Goal: Task Accomplishment & Management: Manage account settings

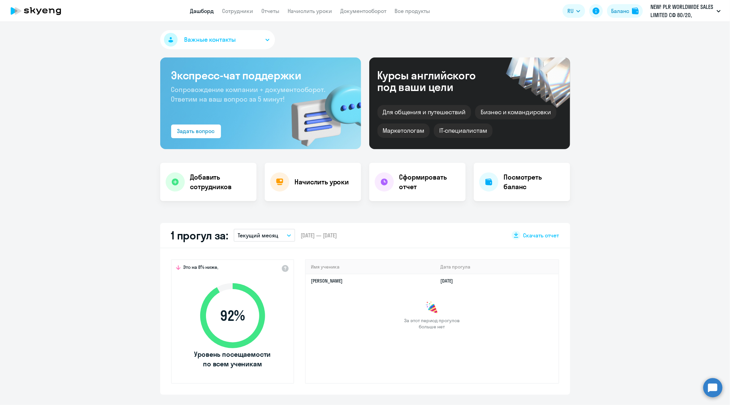
click at [712, 380] on circle at bounding box center [713, 387] width 19 height 19
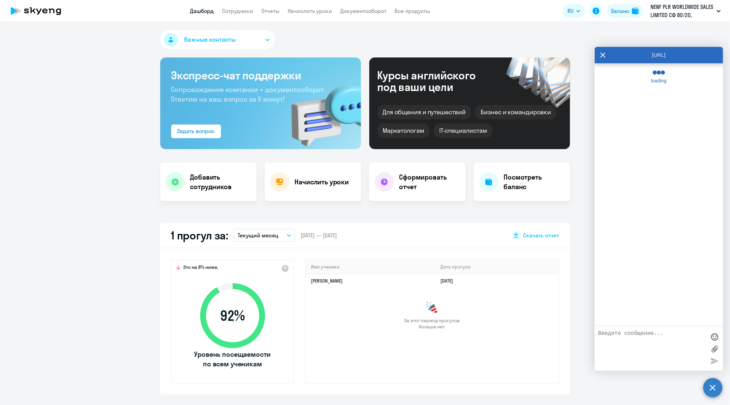
click at [677, 352] on textarea at bounding box center [652, 348] width 108 height 37
select select "30"
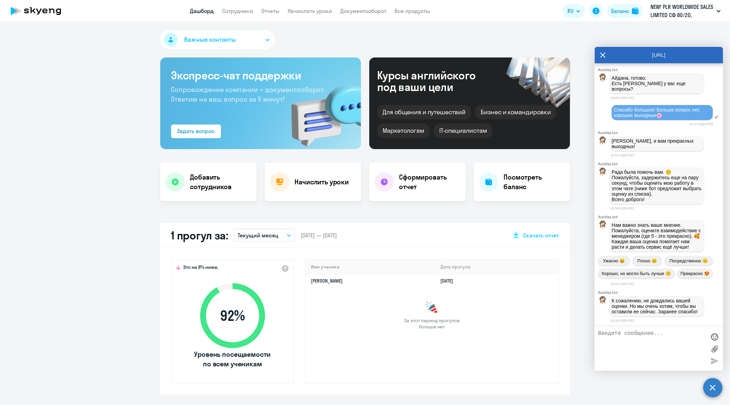
scroll to position [32934, 0]
click at [662, 346] on textarea at bounding box center [652, 348] width 108 height 37
type textarea "Добрый вечер!"
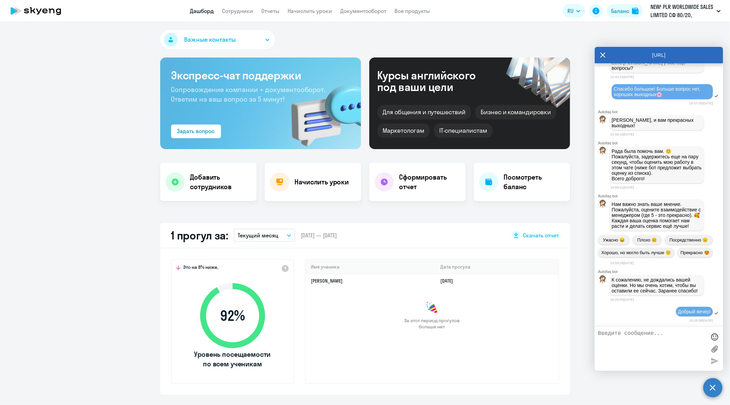
scroll to position [33071, 0]
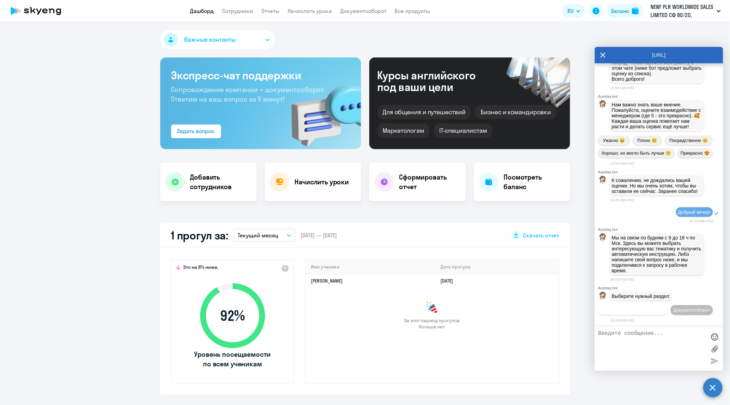
click at [663, 307] on span "Операционное сопровождение" at bounding box center [633, 309] width 64 height 5
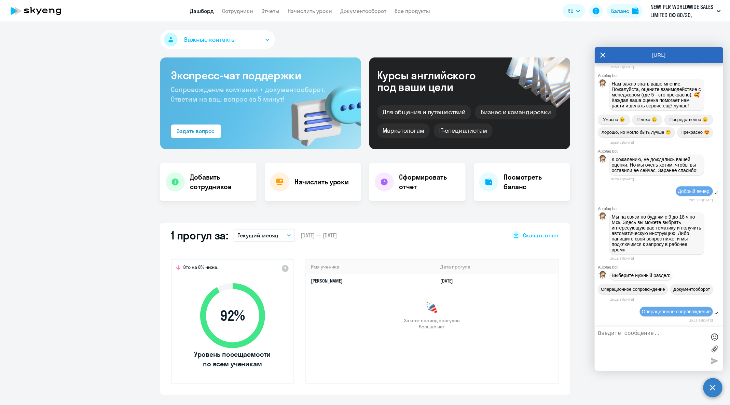
scroll to position [33147, 0]
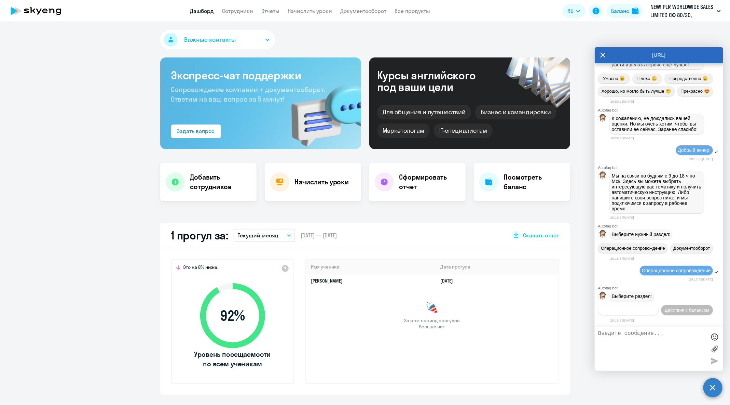
click at [636, 305] on button "Действия по сотрудникам" at bounding box center [628, 310] width 60 height 10
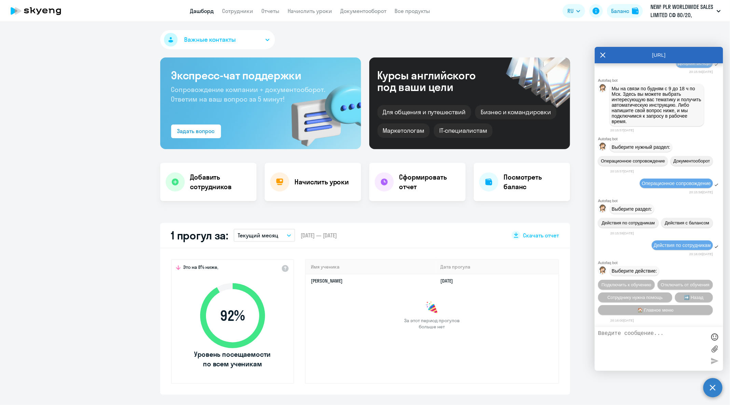
scroll to position [33249, 0]
click at [637, 289] on div "Подключить к обучению Отключить от обучения Сотруднику нужна помощь ➡️ Назад 🏠 …" at bounding box center [659, 297] width 128 height 41
click at [639, 295] on span "Сотруднику нужна помощь" at bounding box center [635, 297] width 55 height 5
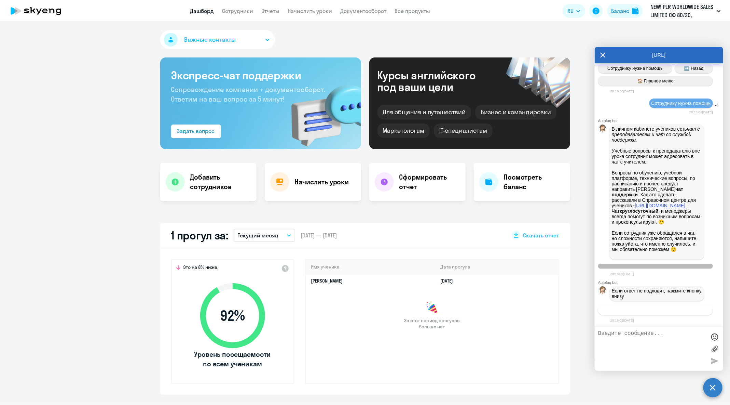
click at [639, 306] on button "Связаться с менеджером" at bounding box center [655, 310] width 115 height 10
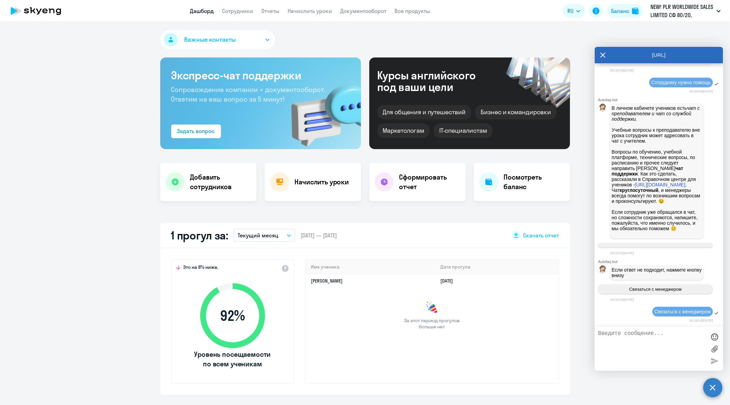
scroll to position [33516, 0]
click at [655, 343] on textarea at bounding box center [652, 348] width 108 height 37
paste textarea "ilia.bakhtin@fluytstudio.net"
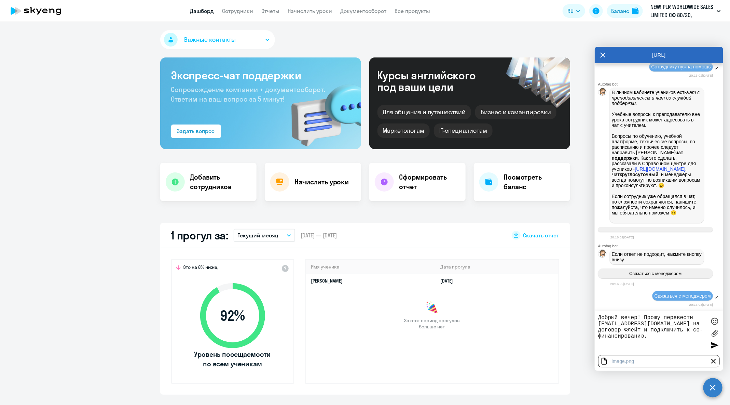
click at [641, 329] on textarea "Добрый вечер! Прошу перевести ilia.bakhtin@fluytstudio.net на договор Флейт и п…" at bounding box center [652, 332] width 108 height 37
type textarea "Добрый вечер! Прошу перевести ilia.bakhtin@fluytstudio.net на договор Флейт на …"
click at [713, 361] on div at bounding box center [714, 361] width 8 height 8
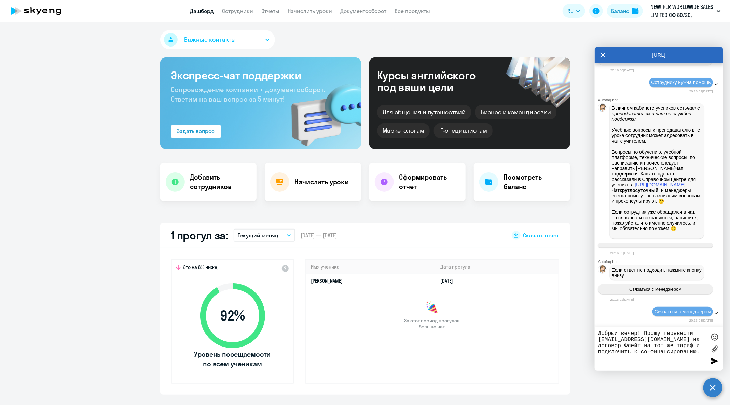
click at [713, 350] on label at bounding box center [715, 348] width 10 height 10
click at [0, 0] on input "file" at bounding box center [0, 0] width 0 height 0
click at [713, 359] on div at bounding box center [715, 360] width 10 height 10
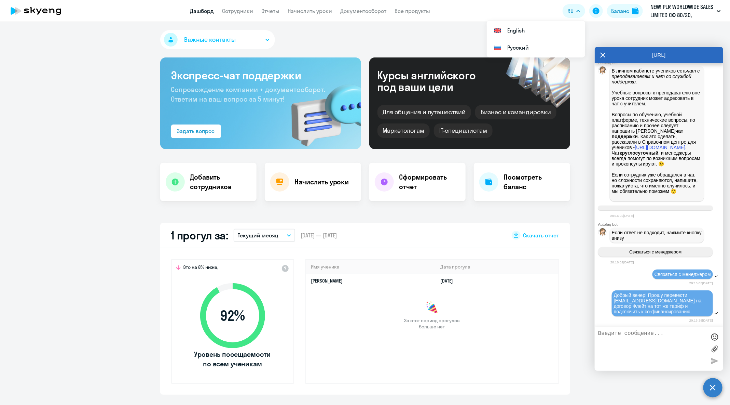
click at [601, 55] on icon at bounding box center [602, 55] width 5 height 16
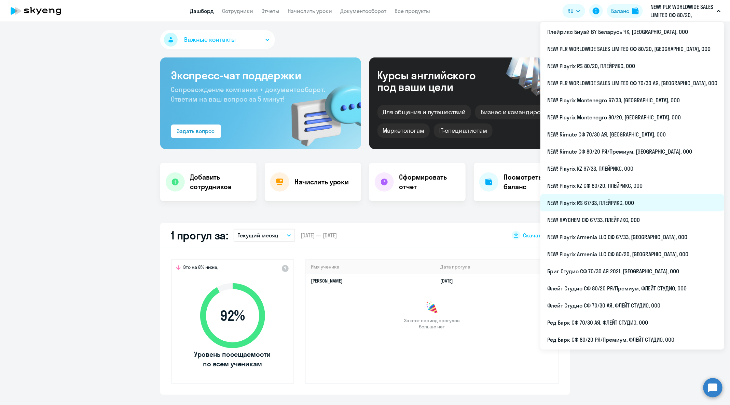
click at [632, 207] on li "NEW! Playrix RS 67/33, ПЛЕЙРИКС, ООО" at bounding box center [633, 202] width 184 height 17
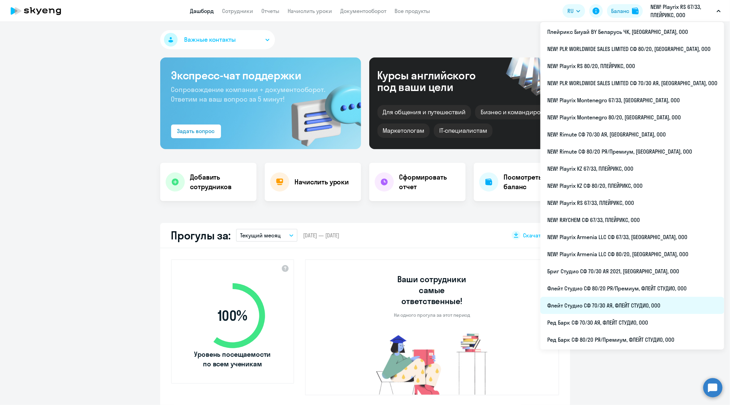
select select "30"
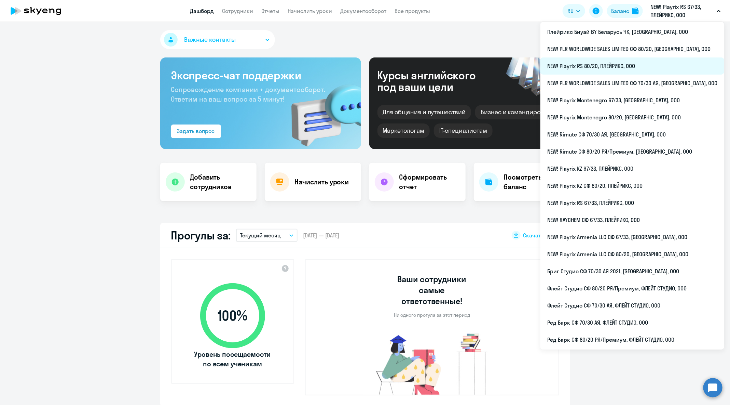
click at [633, 69] on li "NEW! Playrix RS 80/20, ПЛЕЙРИКС, ООО" at bounding box center [633, 65] width 184 height 17
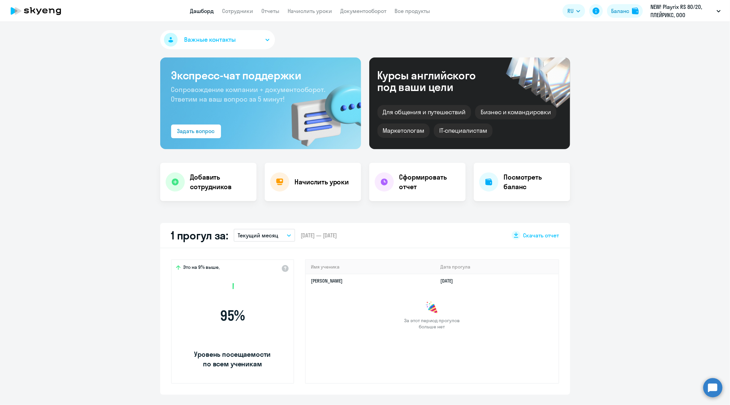
click at [248, 5] on app-header "Дашборд Сотрудники Отчеты Начислить уроки Документооборот Все продукты Дашборд …" at bounding box center [365, 11] width 730 height 22
click at [249, 11] on link "Сотрудники" at bounding box center [237, 11] width 31 height 7
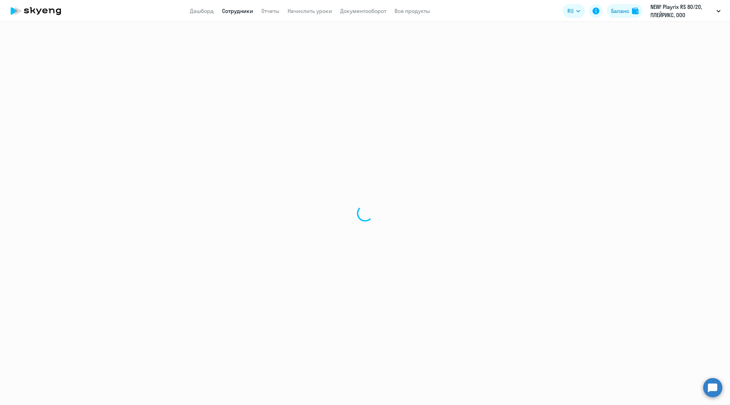
select select "30"
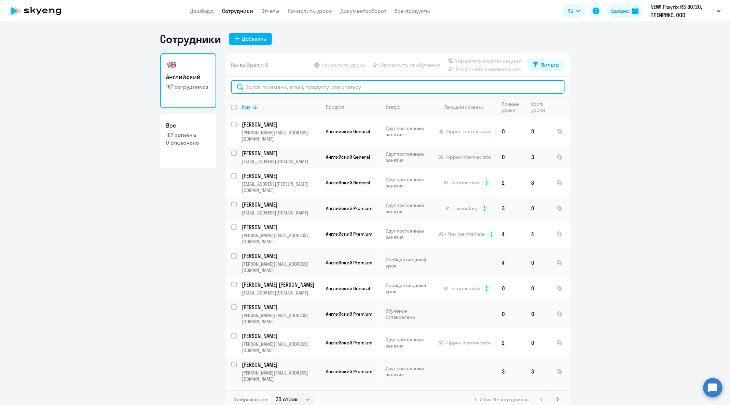
click at [308, 90] on input "text" at bounding box center [397, 87] width 333 height 14
paste input "Анна Андреевна Малышкина"
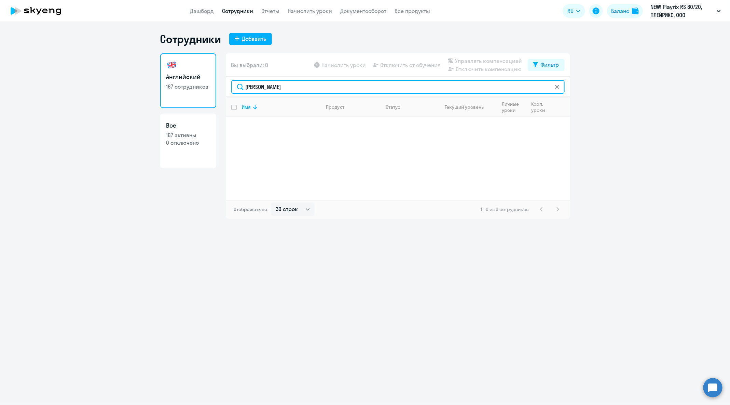
drag, startPoint x: 285, startPoint y: 86, endPoint x: 174, endPoint y: 86, distance: 111.4
click at [175, 86] on div "Английский 167 сотрудников Все 167 активны 0 отключено Вы выбрали: 0 Начислить …" at bounding box center [365, 135] width 410 height 165
type input "Малышкина"
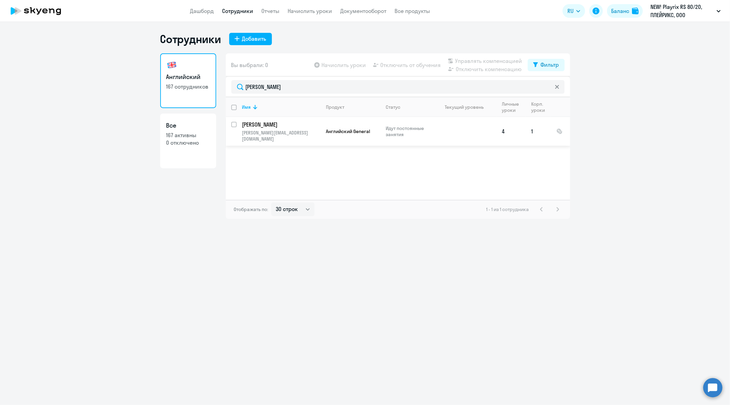
click at [268, 127] on p "Малышкина Анна Андреевна" at bounding box center [280, 125] width 77 height 8
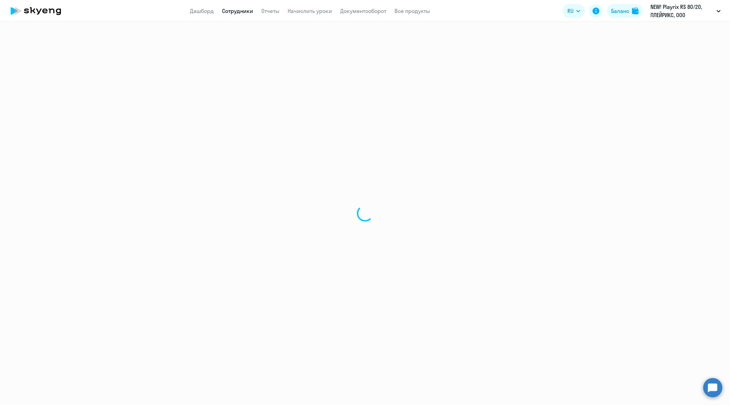
select select "english"
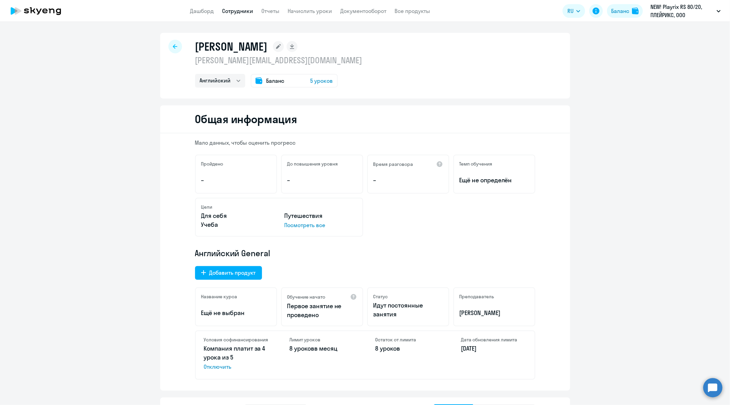
click at [281, 45] on icon at bounding box center [278, 46] width 5 height 5
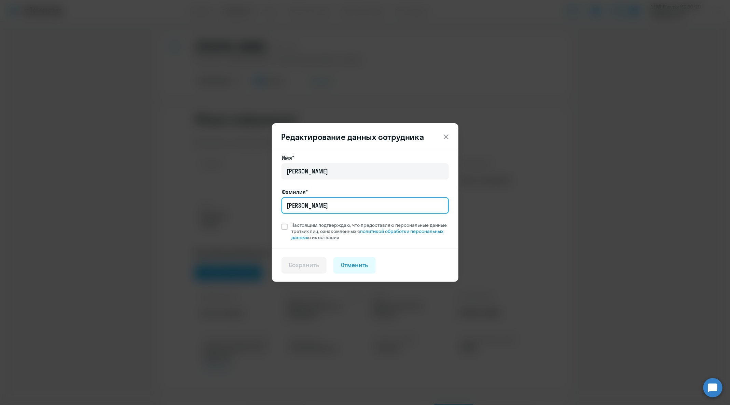
drag, startPoint x: 289, startPoint y: 204, endPoint x: 237, endPoint y: 203, distance: 51.6
click at [237, 203] on div "Редактирование данных сотрудника Имя* Анна Андреевна Фамилия* Малышкина Настоящ…" at bounding box center [365, 202] width 331 height 191
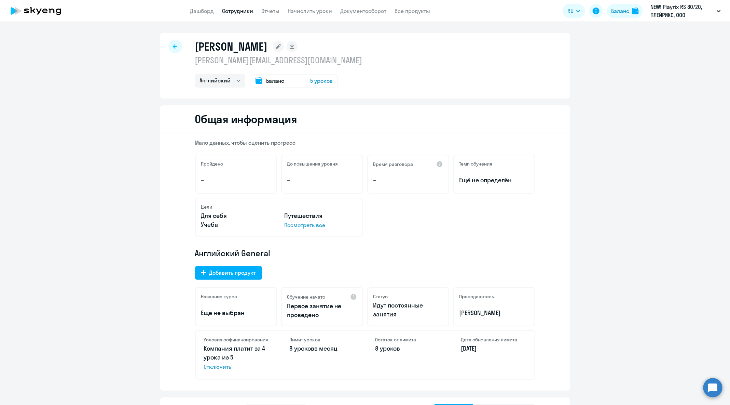
click at [284, 49] on rect at bounding box center [278, 46] width 11 height 11
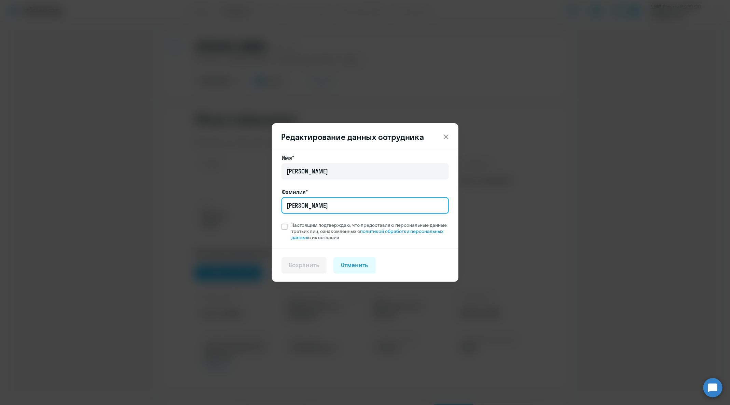
click at [324, 205] on input "Малышкина" at bounding box center [365, 205] width 167 height 16
paste input "нязь"
type input "Князькина"
click at [300, 226] on span "Настоящим подтверждаю, что предоставляю персональные данные третьих лиц, ознако…" at bounding box center [370, 231] width 157 height 18
click at [282, 222] on input "Настоящим подтверждаю, что предоставляю персональные данные третьих лиц, ознако…" at bounding box center [281, 221] width 0 height 0
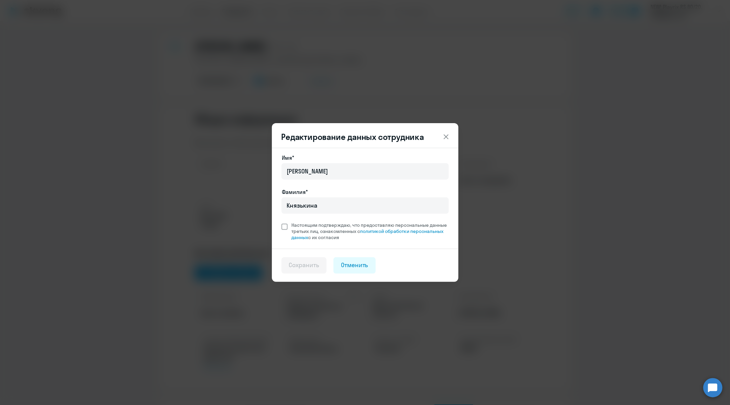
checkbox input "true"
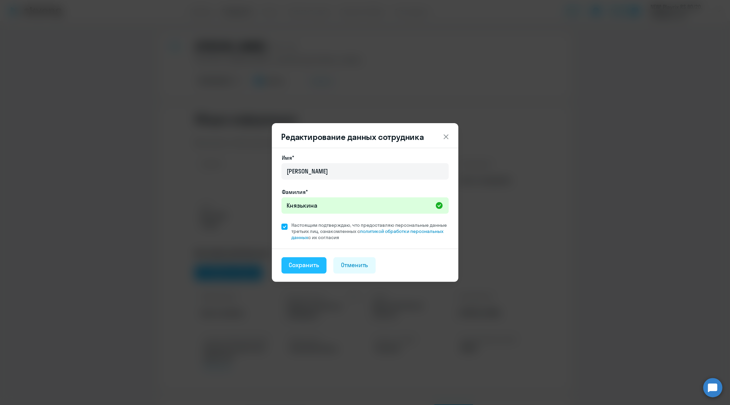
click at [305, 263] on div "Сохранить" at bounding box center [304, 264] width 30 height 9
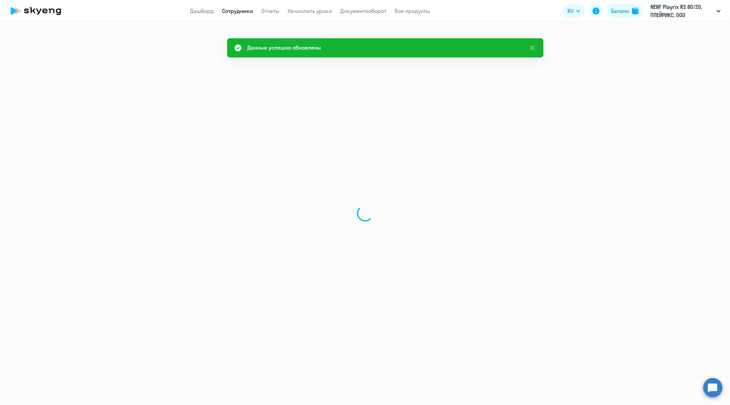
select select "english"
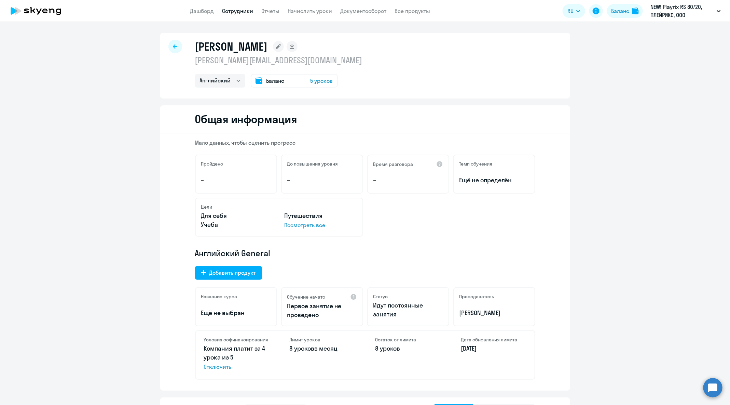
click at [233, 13] on link "Сотрудники" at bounding box center [237, 11] width 31 height 7
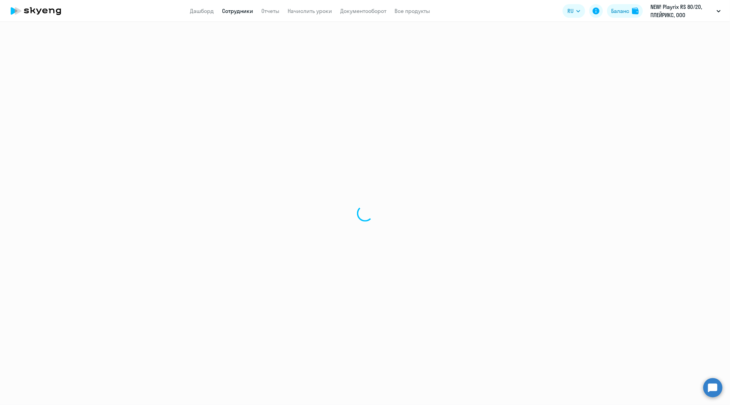
select select "30"
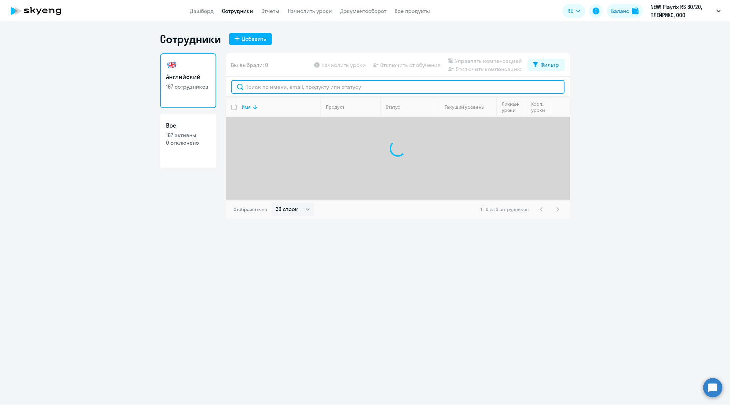
click at [303, 88] on input "text" at bounding box center [397, 87] width 333 height 14
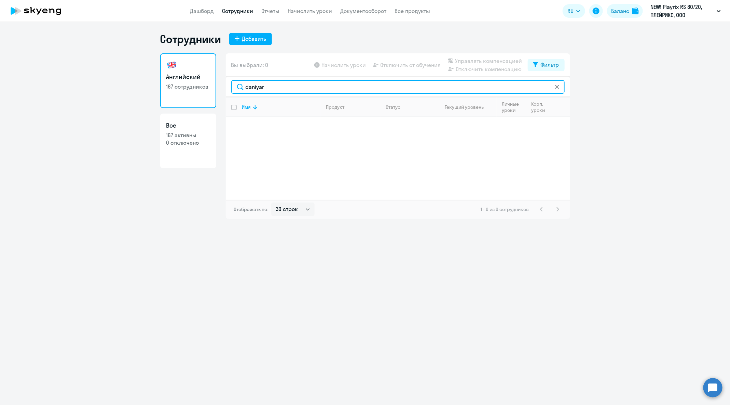
paste input "Sharipov"
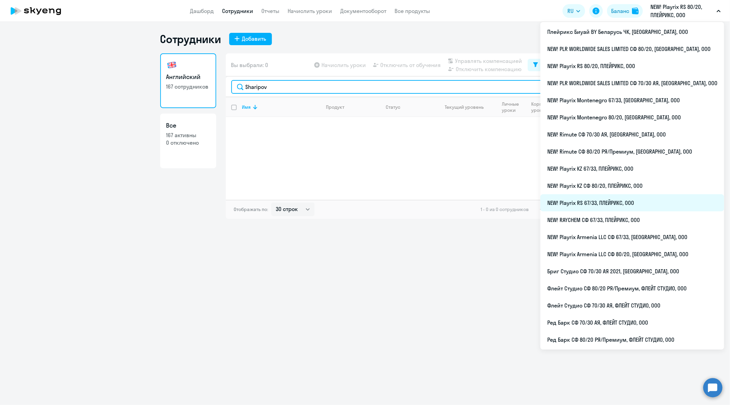
type input "Sharipov"
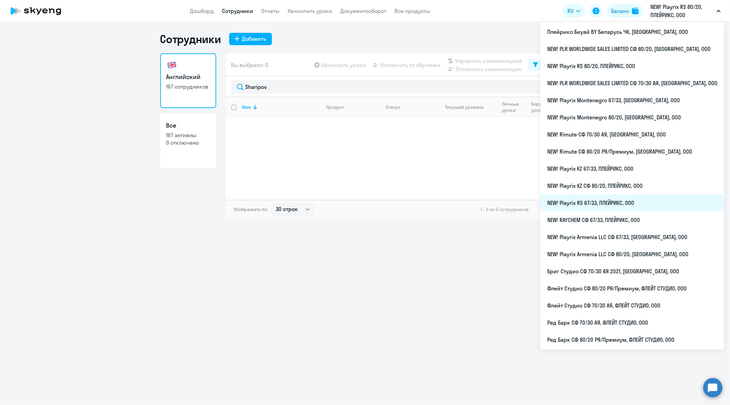
click at [643, 203] on li "NEW! Playrix RS 67/33, ПЛЕЙРИКС, ООО" at bounding box center [633, 202] width 184 height 17
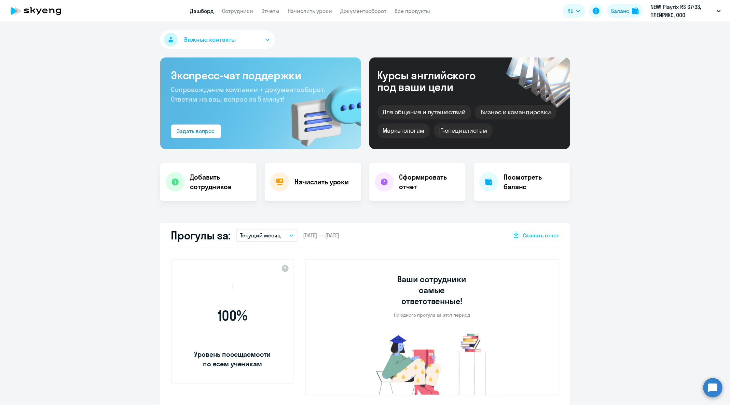
click at [234, 20] on app-header "Дашборд Сотрудники Отчеты Начислить уроки Документооборот Все продукты Дашборд …" at bounding box center [365, 11] width 730 height 22
select select "30"
click at [235, 16] on app-header "Дашборд Сотрудники Отчеты Начислить уроки Документооборот Все продукты Дашборд …" at bounding box center [365, 11] width 730 height 22
click at [236, 15] on app-header "Дашборд Сотрудники Отчеты Начислить уроки Документооборот Все продукты Дашборд …" at bounding box center [365, 11] width 730 height 22
click at [237, 13] on link "Сотрудники" at bounding box center [237, 11] width 31 height 7
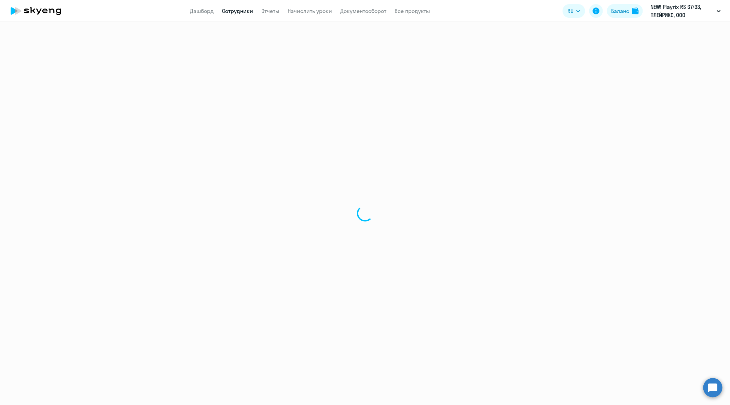
select select "30"
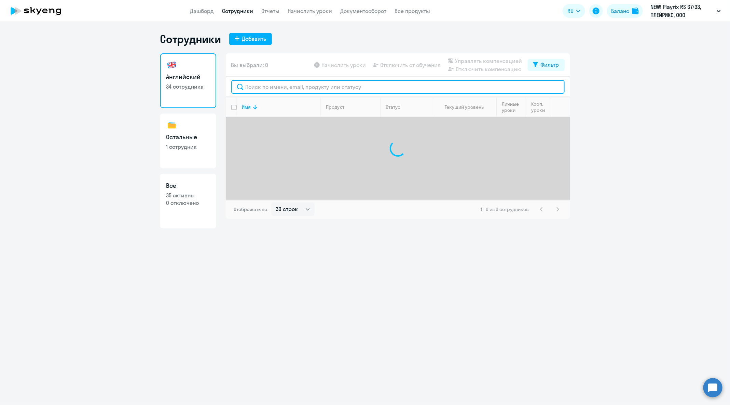
click at [286, 89] on input "text" at bounding box center [397, 87] width 333 height 14
paste input "Sharipov"
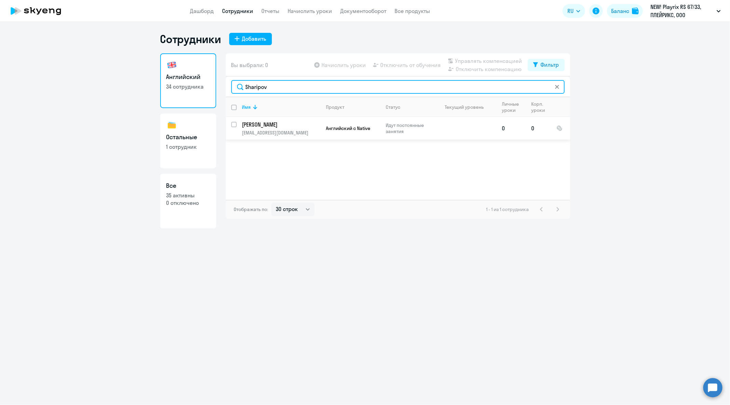
type input "Sharipov"
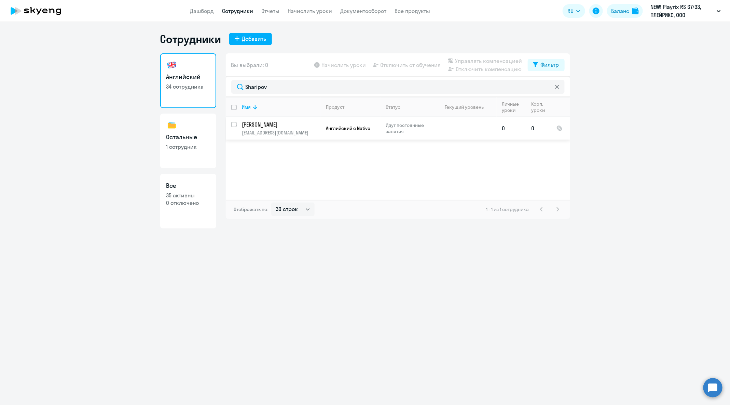
click at [289, 121] on p "Sharipov Daniyar" at bounding box center [280, 125] width 77 height 8
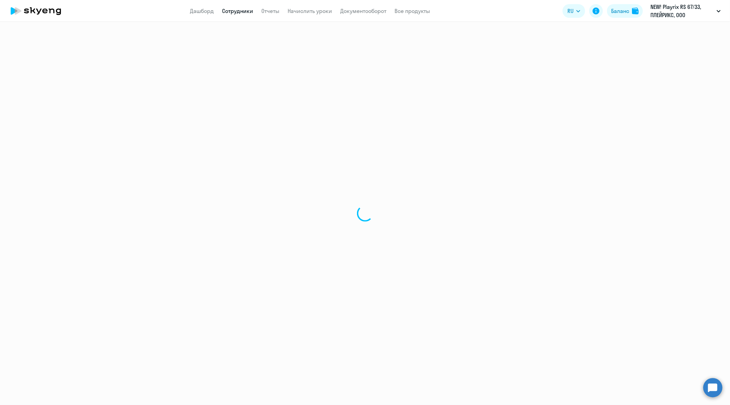
select select "english"
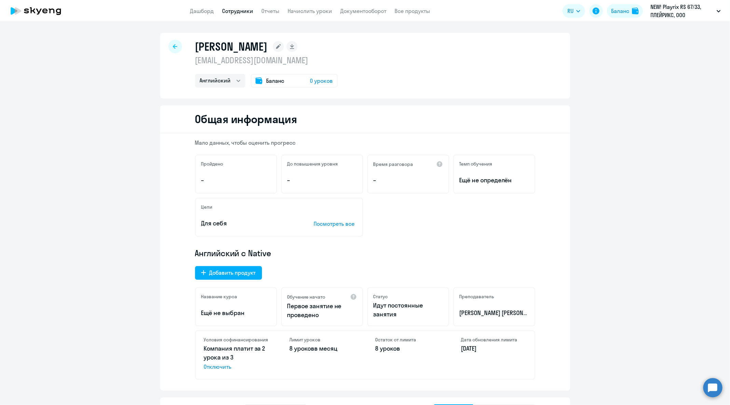
click at [281, 48] on rect at bounding box center [278, 46] width 11 height 11
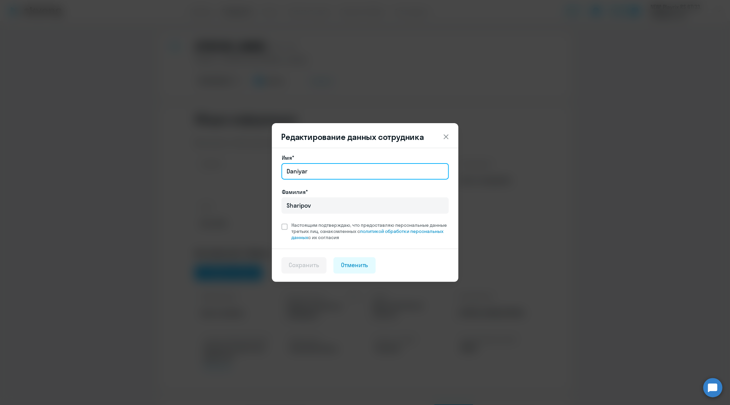
click at [346, 171] on input "Daniyar" at bounding box center [365, 171] width 167 height 16
paste input "Данияр"
paste input "Инсафович"
type input "Данияр Инсафович"
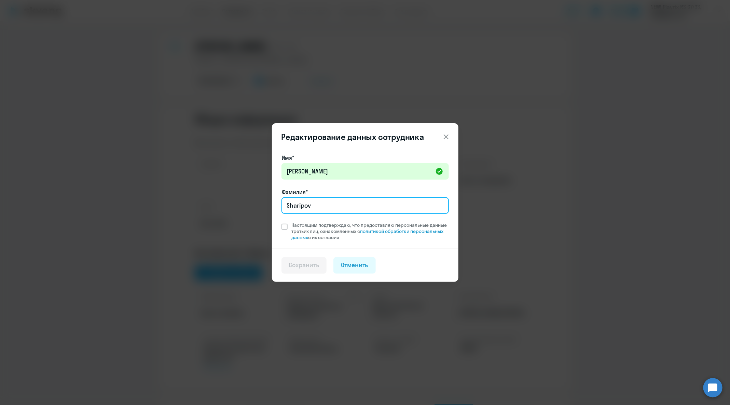
click at [314, 204] on input "Sharipov" at bounding box center [365, 205] width 167 height 16
paste input "Шарипов"
type input "Шарипов"
click at [287, 228] on span at bounding box center [285, 226] width 6 height 6
click at [282, 222] on input "Настоящим подтверждаю, что предоставляю персональные данные третьих лиц, ознако…" at bounding box center [281, 221] width 0 height 0
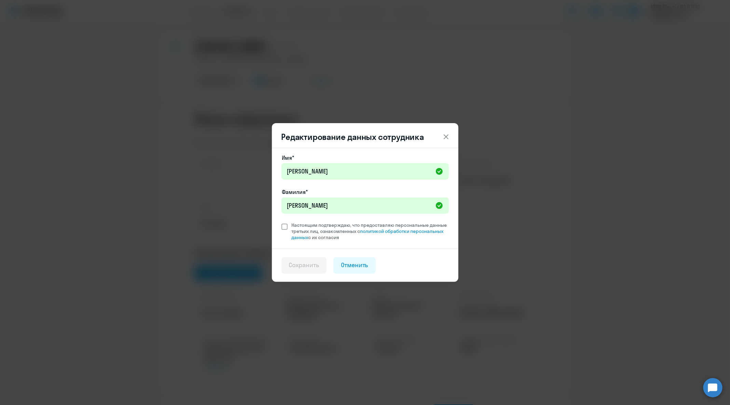
checkbox input "true"
click at [305, 261] on div "Сохранить" at bounding box center [304, 264] width 30 height 9
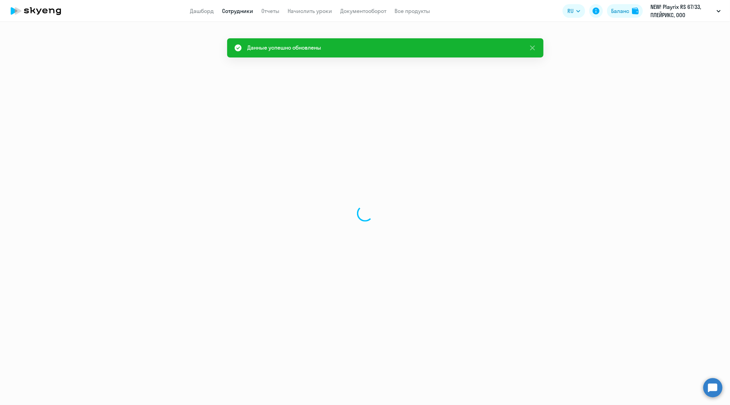
select select "english"
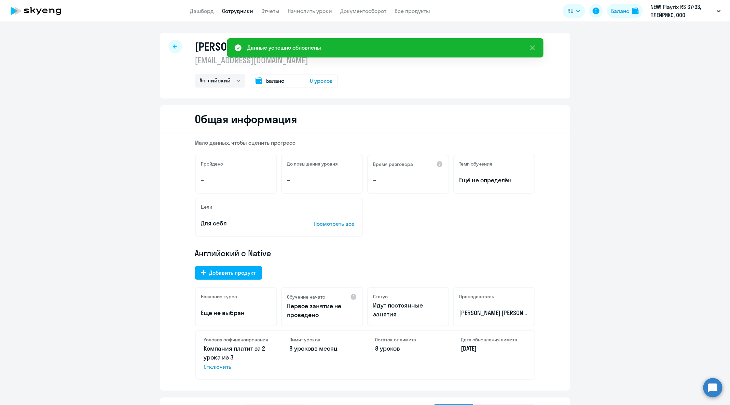
click at [173, 47] on icon at bounding box center [175, 46] width 4 height 5
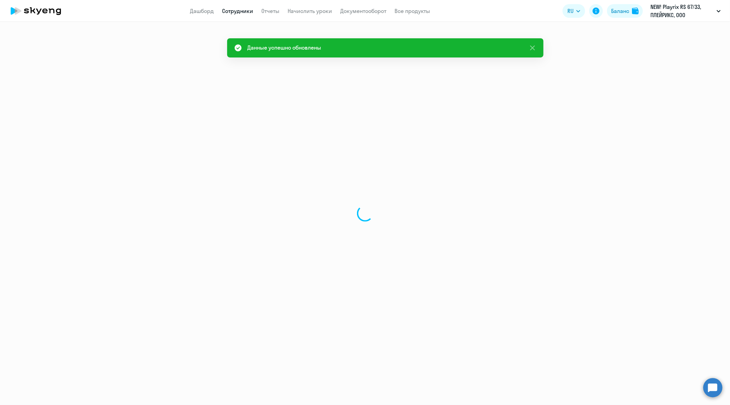
select select "30"
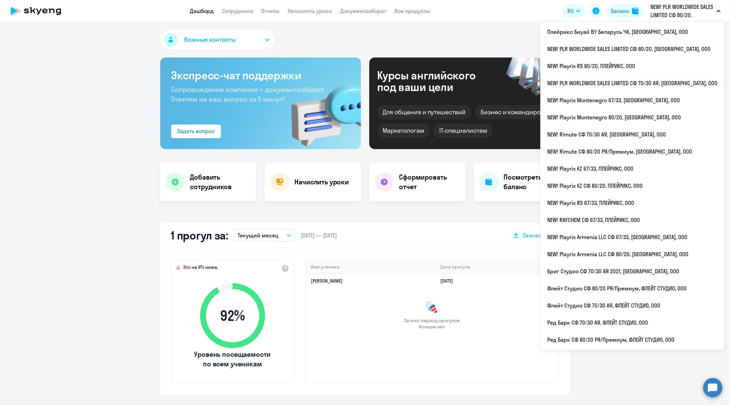
select select "30"
click at [621, 71] on li "NEW! Playrix RS 80/20, ПЛЕЙРИКС, ООО" at bounding box center [633, 65] width 184 height 17
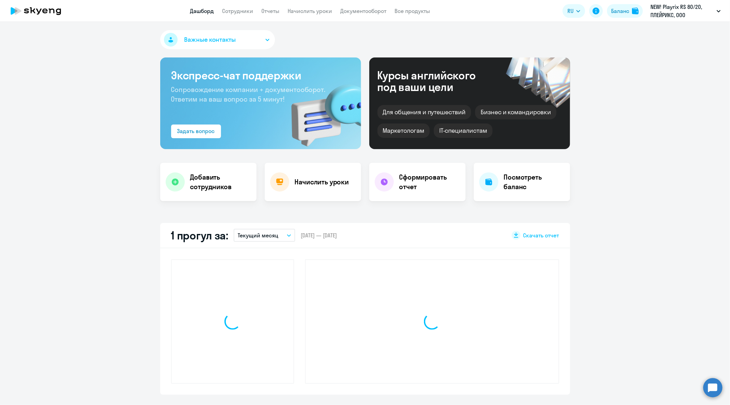
click at [245, 15] on app-header "Дашборд Сотрудники Отчеты Начислить уроки Документооборот Все продукты Дашборд …" at bounding box center [365, 11] width 730 height 22
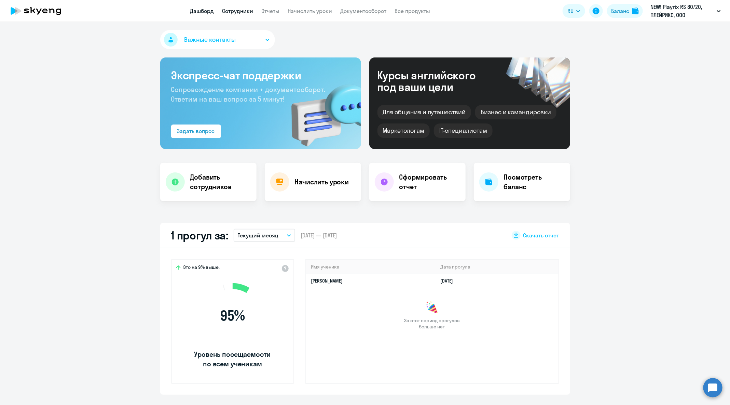
click at [244, 12] on link "Сотрудники" at bounding box center [237, 11] width 31 height 7
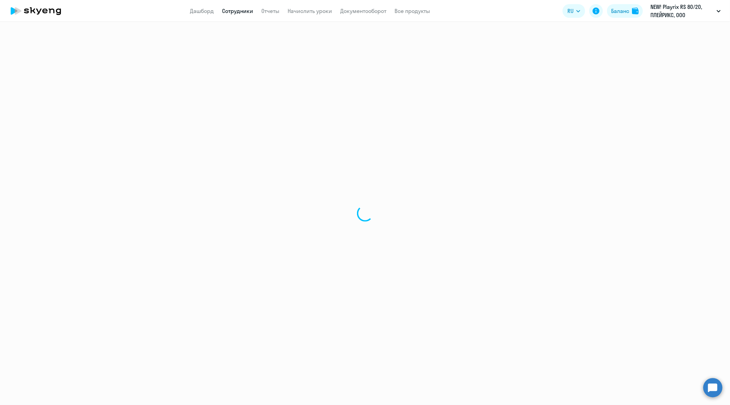
select select "30"
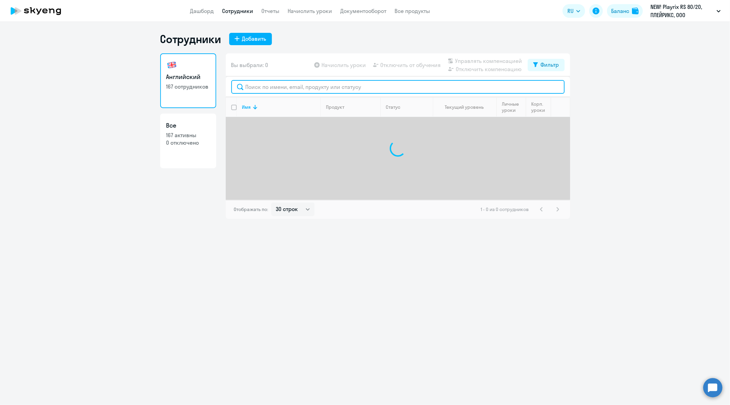
click at [339, 89] on input "text" at bounding box center [397, 87] width 333 height 14
type input "морозов"
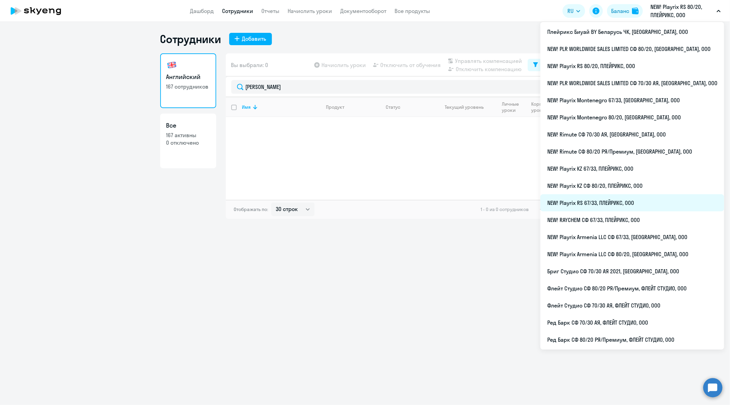
click at [652, 204] on li "NEW! Playrix RS 67/33, ПЛЕЙРИКС, ООО" at bounding box center [633, 202] width 184 height 17
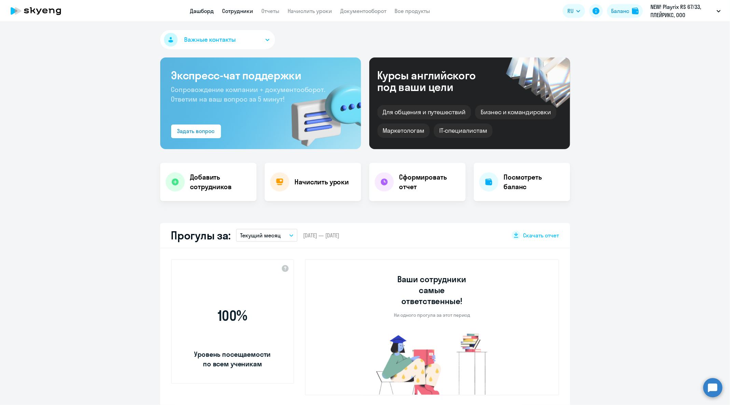
click at [238, 9] on link "Сотрудники" at bounding box center [237, 11] width 31 height 7
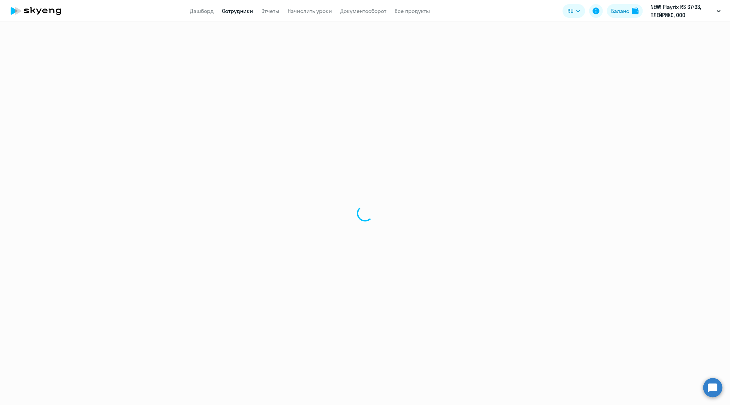
select select "30"
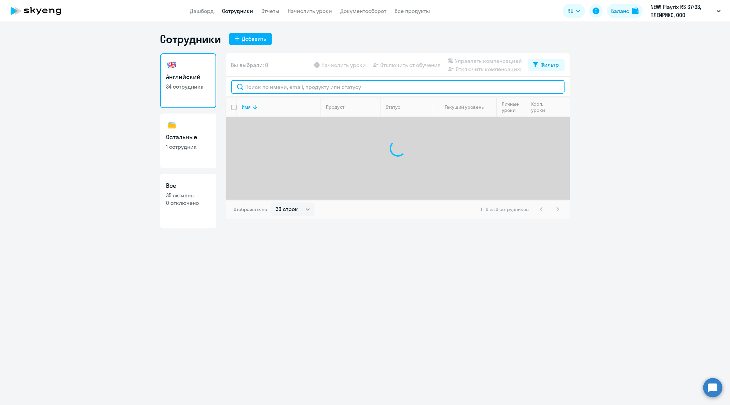
click at [317, 84] on input "text" at bounding box center [397, 87] width 333 height 14
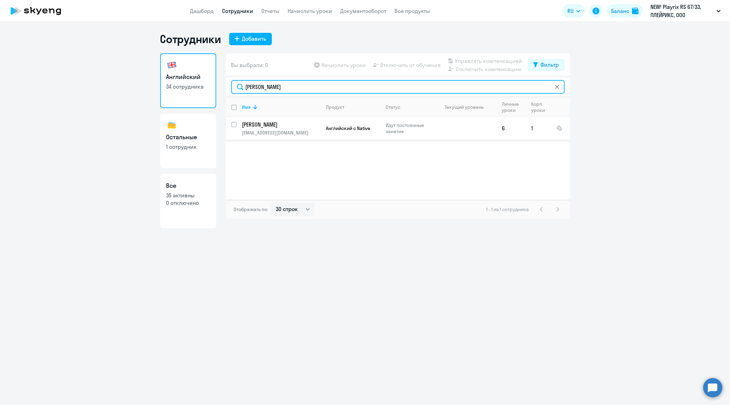
type input "морозов"
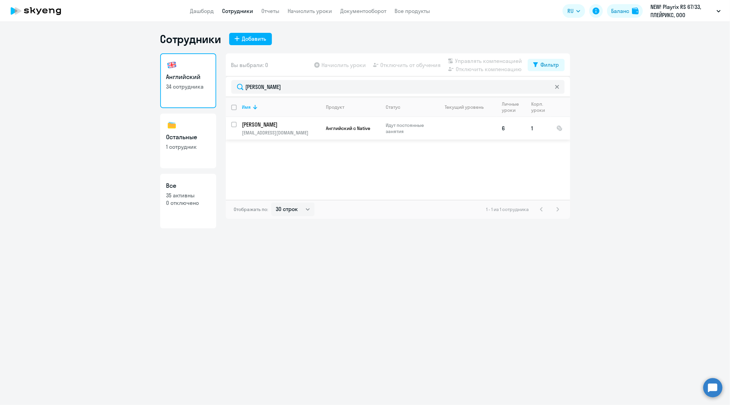
click at [259, 124] on p "Морозов Владимир Михайлович" at bounding box center [280, 125] width 77 height 8
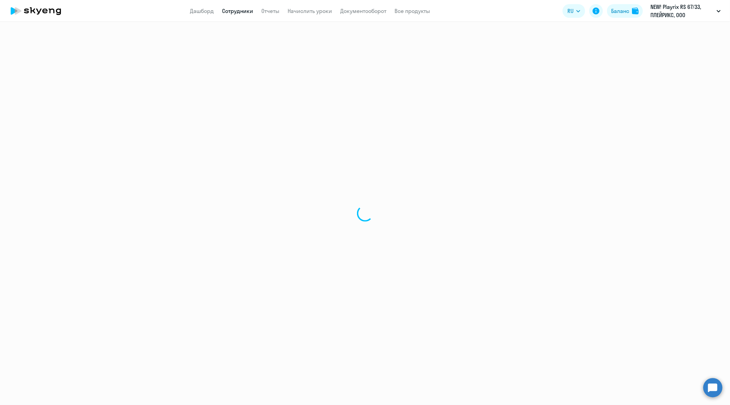
select select "english"
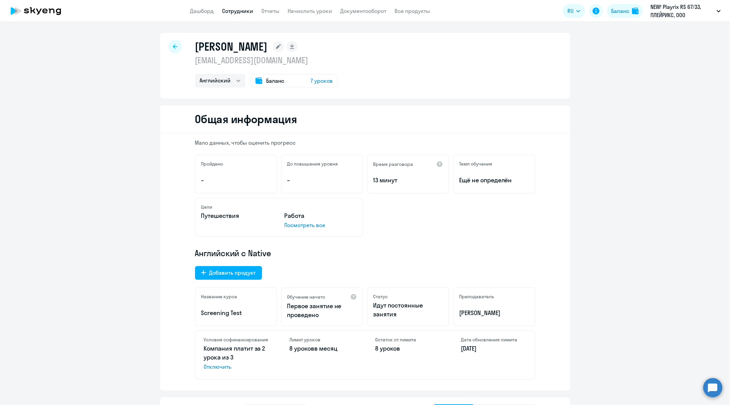
click at [284, 47] on rect at bounding box center [278, 46] width 11 height 11
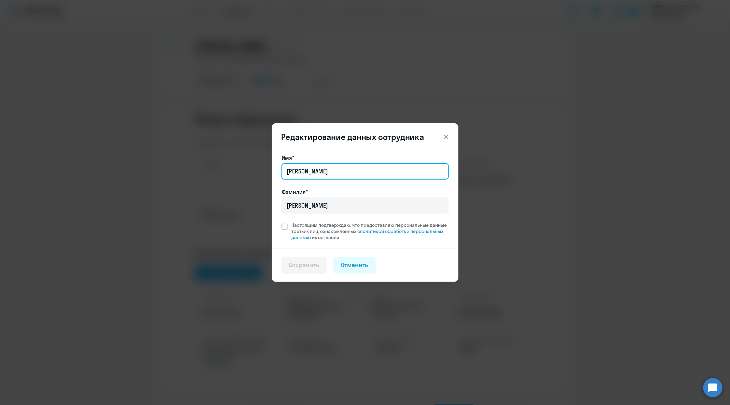
click at [383, 174] on input "Владимир Михайлович" at bounding box center [365, 171] width 167 height 16
type input "Vladimir"
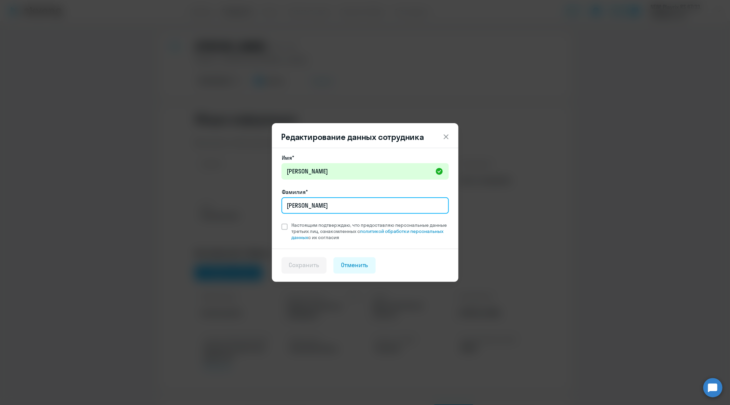
type input "Morozov"
click at [300, 225] on span "Настоящим подтверждаю, что предоставляю персональные данные третьих лиц, ознако…" at bounding box center [370, 231] width 157 height 18
click at [282, 222] on input "Настоящим подтверждаю, что предоставляю персональные данные третьих лиц, ознако…" at bounding box center [281, 221] width 0 height 0
checkbox input "true"
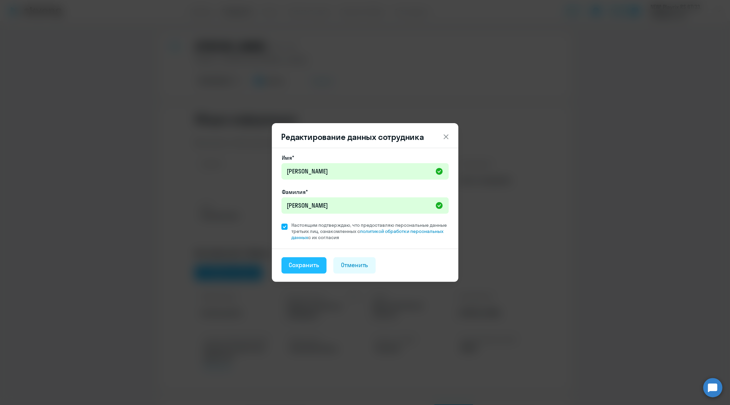
click at [303, 267] on div "Сохранить" at bounding box center [304, 264] width 30 height 9
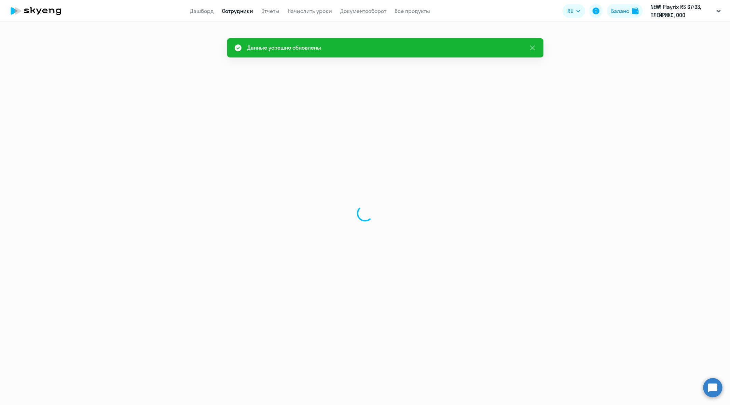
select select "english"
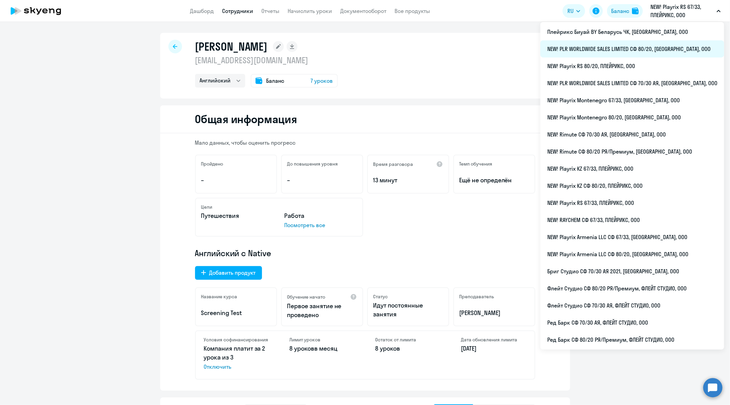
click at [656, 49] on li "NEW! PLR WORLDWIDE SALES LIMITED СФ 80/20, [GEOGRAPHIC_DATA], ООО" at bounding box center [633, 48] width 184 height 17
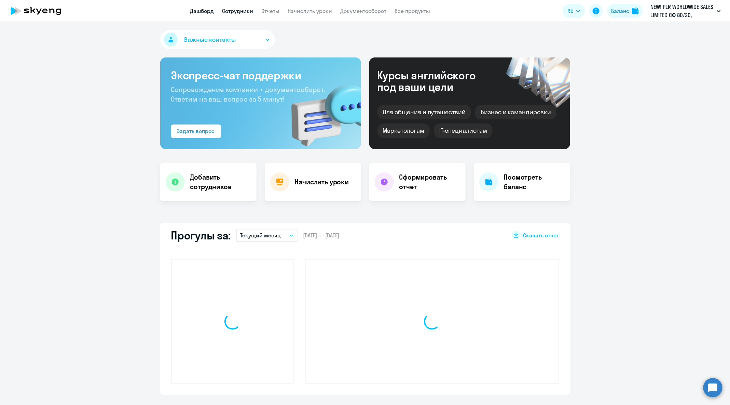
click at [229, 11] on link "Сотрудники" at bounding box center [237, 11] width 31 height 7
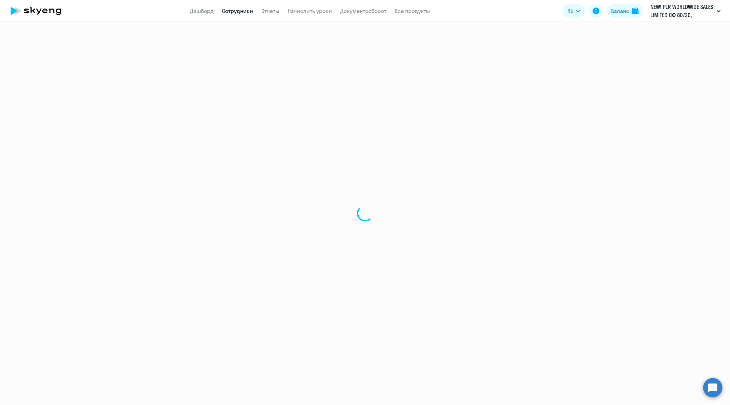
select select "30"
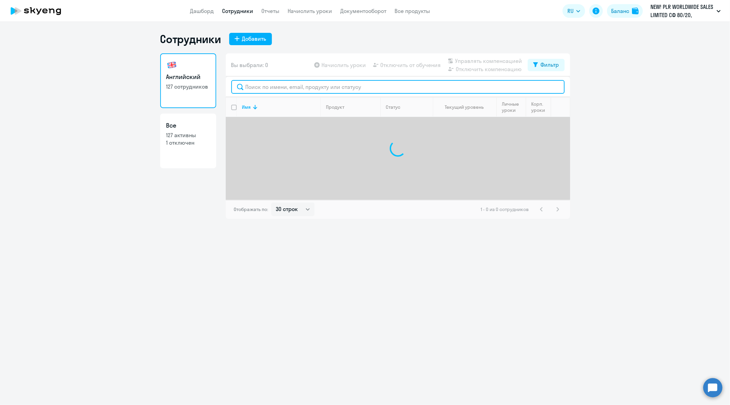
click at [333, 85] on input "text" at bounding box center [397, 87] width 333 height 14
type input "ь"
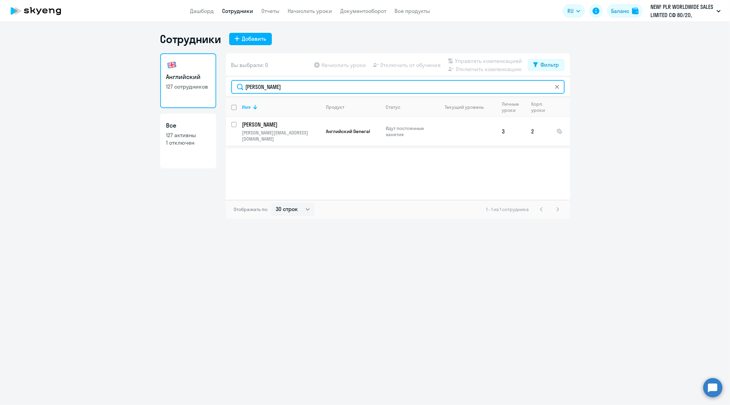
type input "капур"
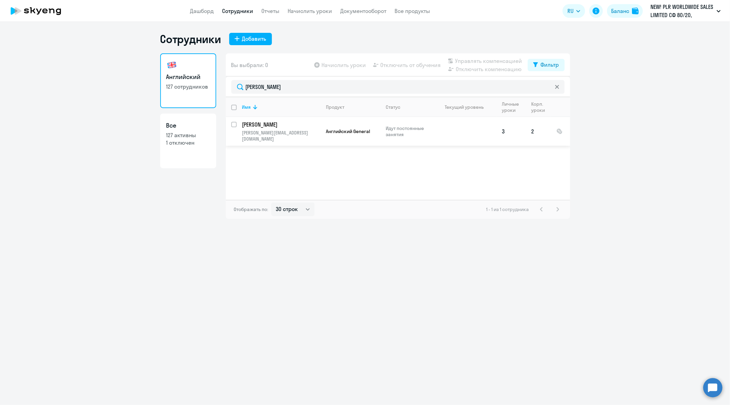
click at [282, 127] on p "Капур Masha" at bounding box center [280, 125] width 77 height 8
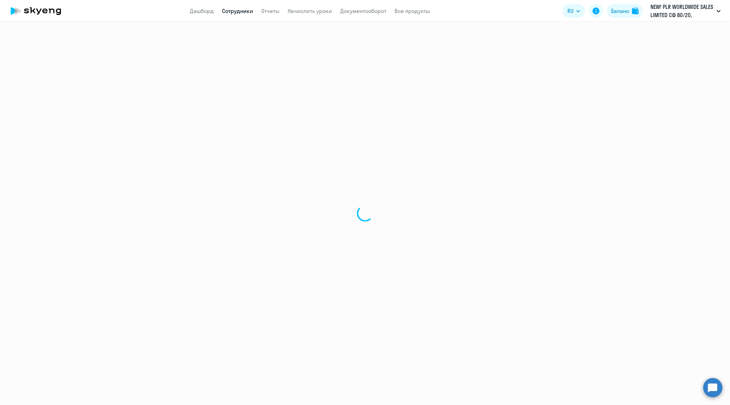
select select "english"
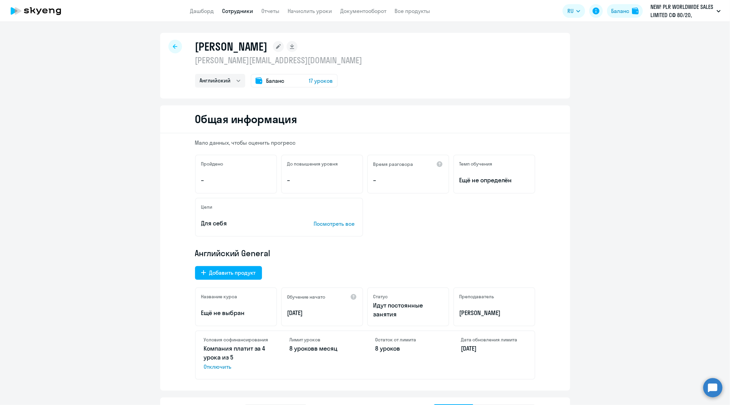
click at [273, 44] on rect at bounding box center [278, 46] width 11 height 11
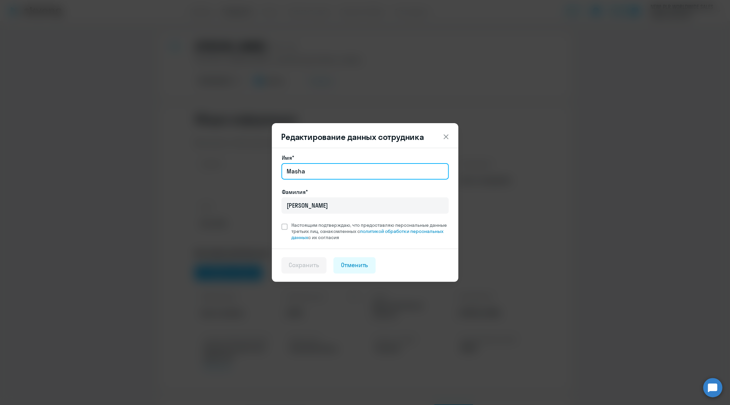
click at [342, 174] on input "Masha" at bounding box center [365, 171] width 167 height 16
paste input "Мария"
paste input "Владимировна"
type input "Мария Владимировна"
click at [299, 228] on span "Настоящим подтверждаю, что предоставляю персональные данные третьих лиц, ознако…" at bounding box center [370, 231] width 157 height 18
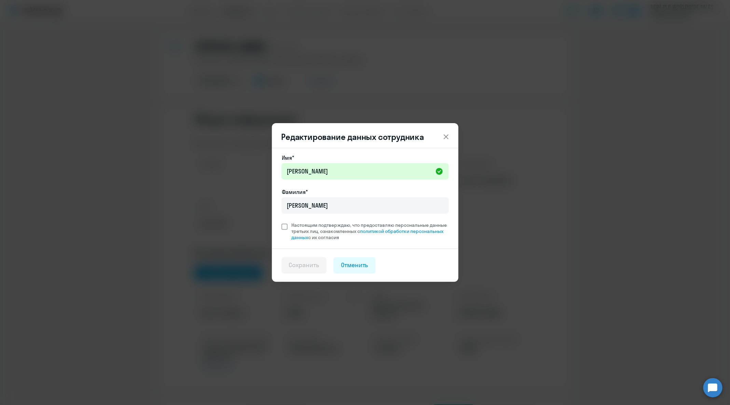
click at [282, 222] on input "Настоящим подтверждаю, что предоставляю персональные данные третьих лиц, ознако…" at bounding box center [281, 221] width 0 height 0
checkbox input "true"
click at [306, 267] on div "Сохранить" at bounding box center [304, 264] width 30 height 9
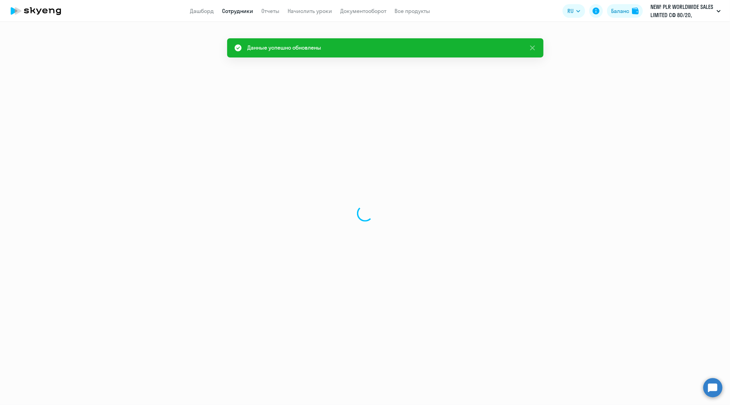
select select "english"
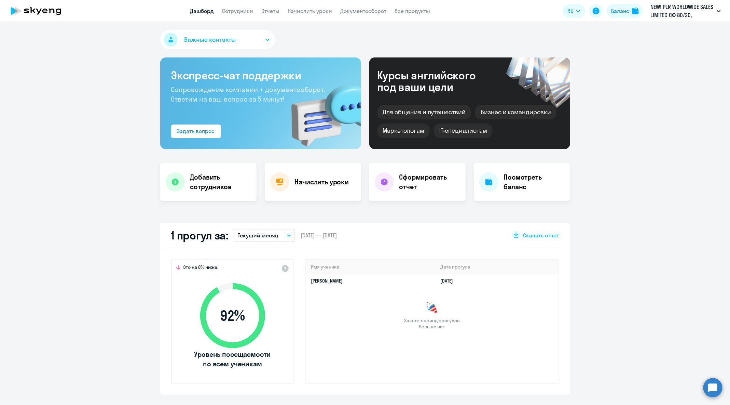
select select "30"
click at [246, 14] on link "Сотрудники" at bounding box center [237, 11] width 31 height 7
select select "30"
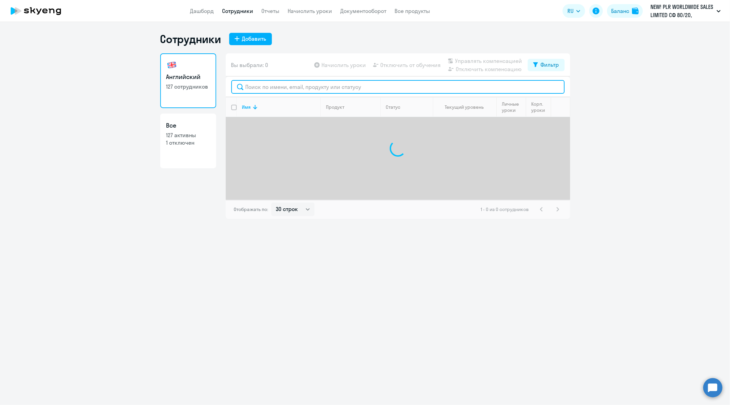
click at [320, 91] on input "text" at bounding box center [397, 87] width 333 height 14
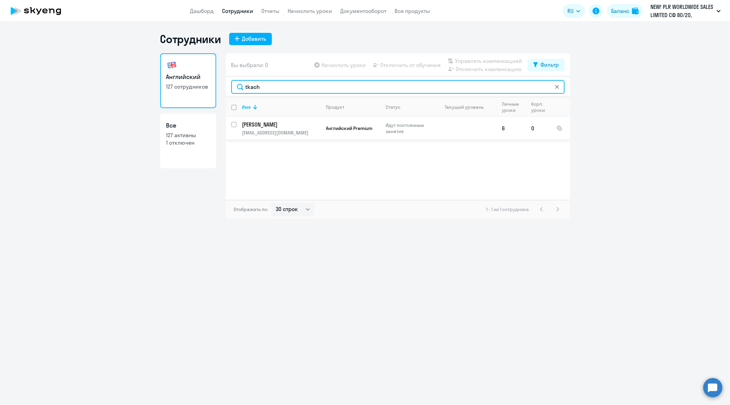
type input "tkach"
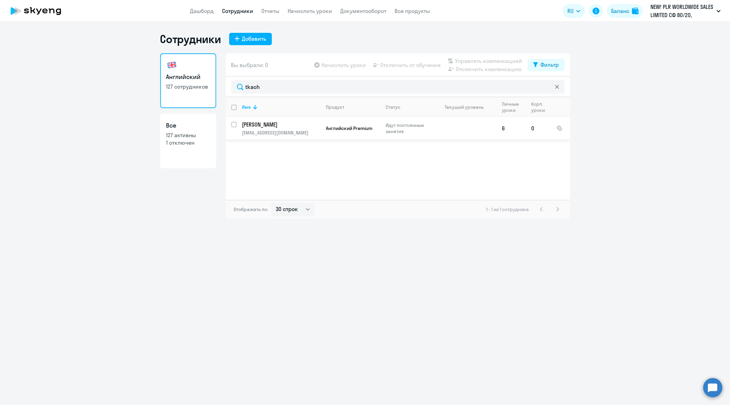
click at [291, 125] on p "[PERSON_NAME]" at bounding box center [280, 125] width 77 height 8
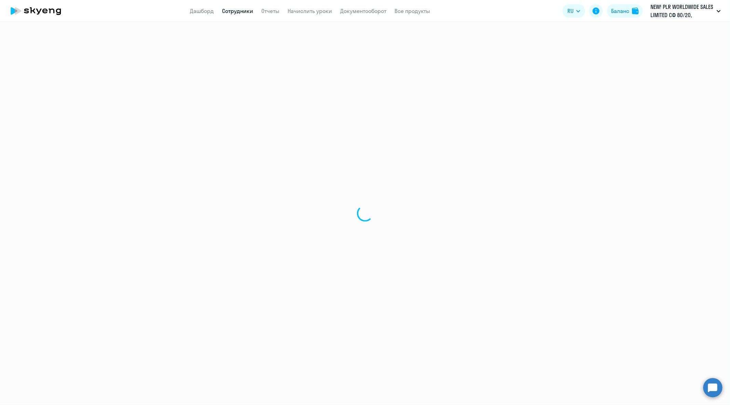
select select "english"
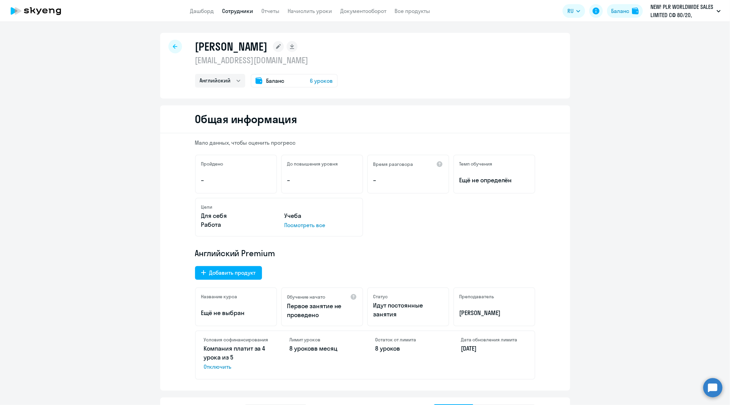
click at [281, 46] on icon at bounding box center [278, 46] width 5 height 5
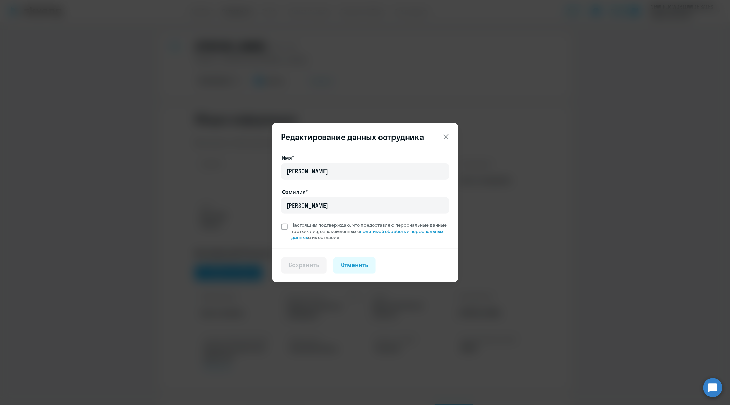
click at [349, 223] on span "Настоящим подтверждаю, что предоставляю персональные данные третьих лиц, ознако…" at bounding box center [370, 231] width 157 height 18
click at [282, 222] on input "Настоящим подтверждаю, что предоставляю персональные данные третьих лиц, ознако…" at bounding box center [281, 221] width 0 height 0
checkbox input "true"
click at [347, 213] on input "[PERSON_NAME]" at bounding box center [365, 205] width 167 height 16
paste input "[PERSON_NAME]"
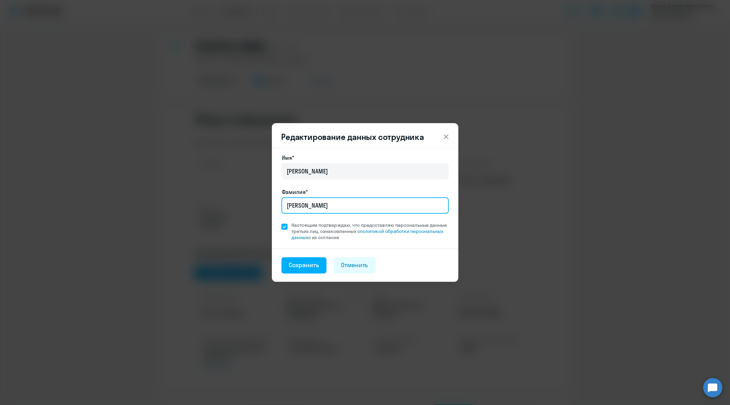
type input "[PERSON_NAME]"
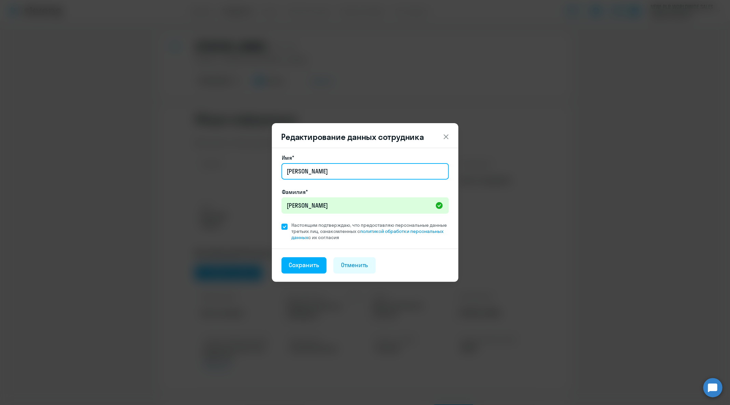
click at [334, 170] on input "[PERSON_NAME]" at bounding box center [365, 171] width 167 height 16
paste input "[PERSON_NAME]"
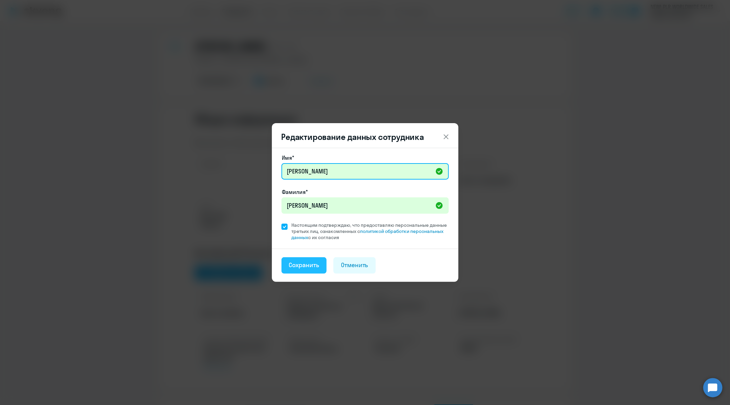
type input "[PERSON_NAME]"
click at [300, 265] on div "Сохранить" at bounding box center [304, 264] width 30 height 9
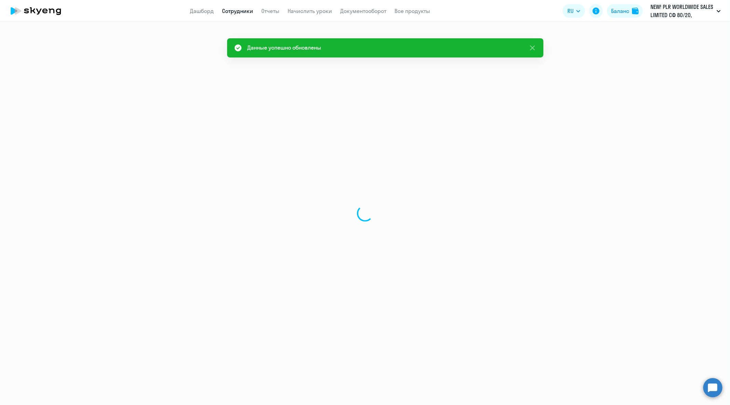
select select "english"
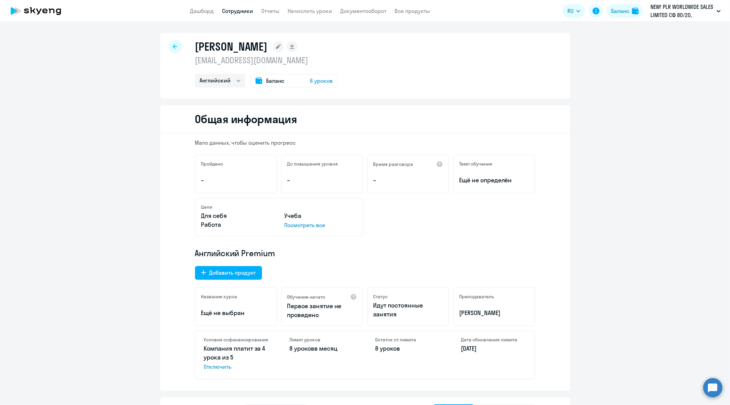
click at [174, 47] on div at bounding box center [175, 47] width 14 height 14
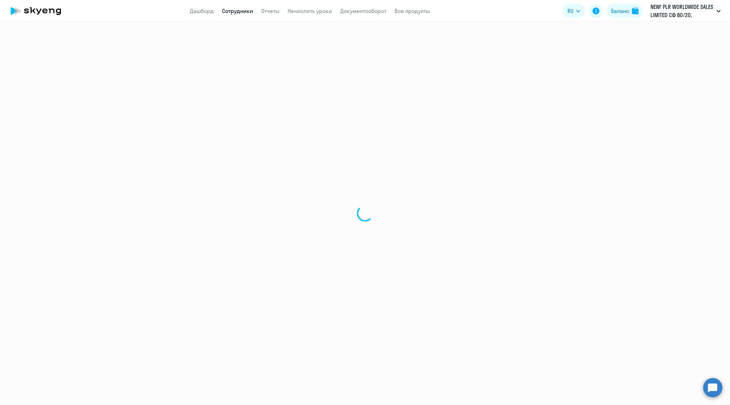
select select "30"
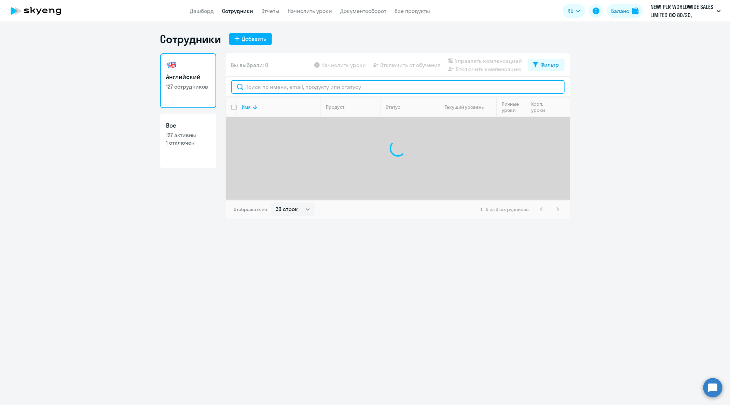
click at [440, 90] on input "text" at bounding box center [397, 87] width 333 height 14
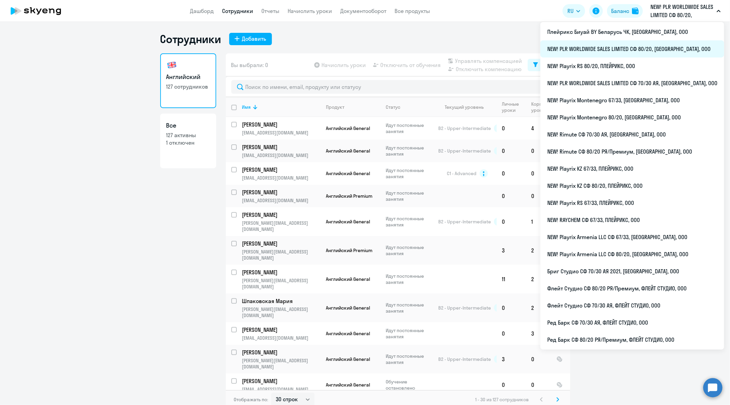
click at [662, 49] on li "NEW! PLR WORLDWIDE SALES LIMITED СФ 80/20, [GEOGRAPHIC_DATA], ООО" at bounding box center [633, 48] width 184 height 17
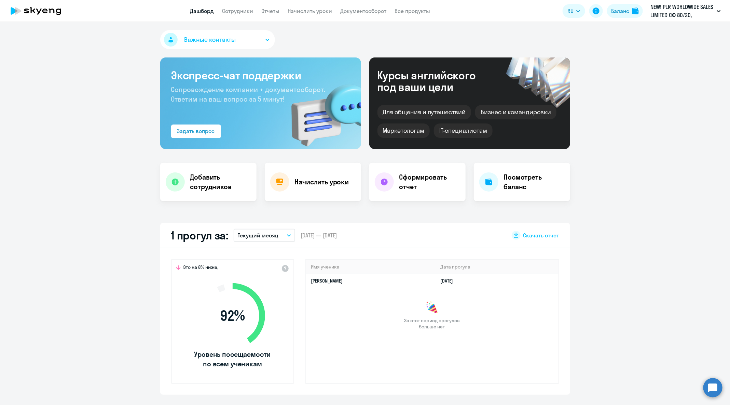
click at [235, 7] on app-menu-item-link "Сотрудники" at bounding box center [237, 11] width 31 height 9
click at [243, 17] on app-header "Дашборд Сотрудники Отчеты Начислить уроки Документооборот Все продукты Дашборд …" at bounding box center [365, 11] width 730 height 22
click at [242, 8] on link "Сотрудники" at bounding box center [237, 11] width 31 height 7
select select "30"
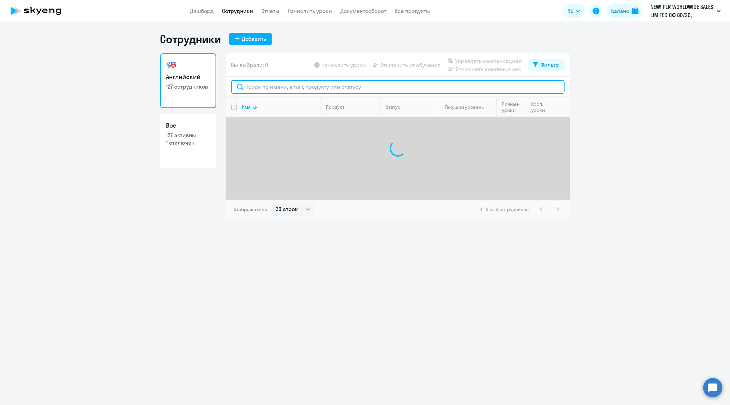
click at [324, 91] on input "text" at bounding box center [397, 87] width 333 height 14
type input "u"
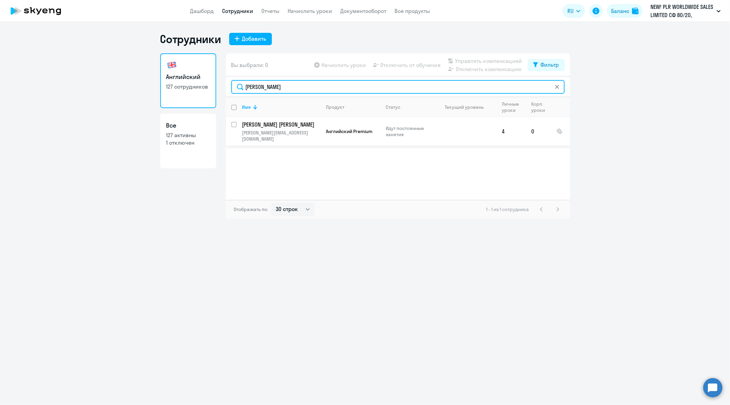
type input "[PERSON_NAME]"
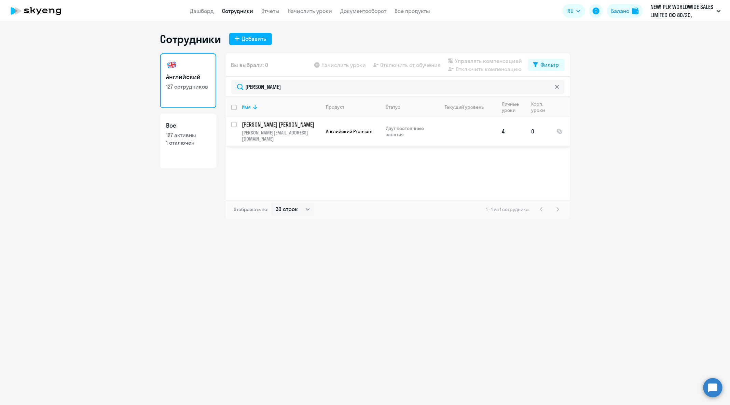
click at [279, 127] on p "[PERSON_NAME] [PERSON_NAME]" at bounding box center [280, 125] width 77 height 8
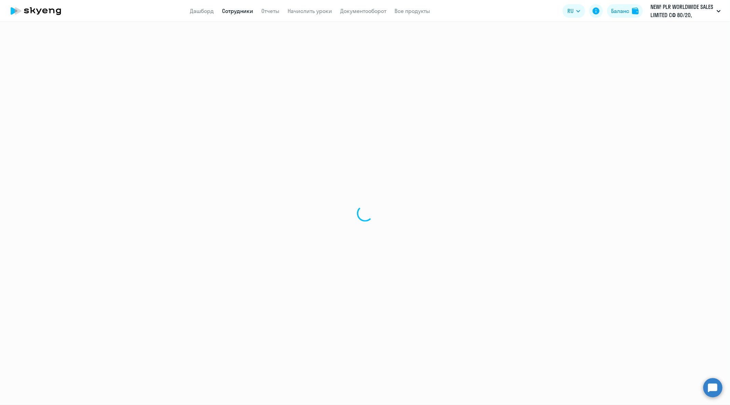
select select "english"
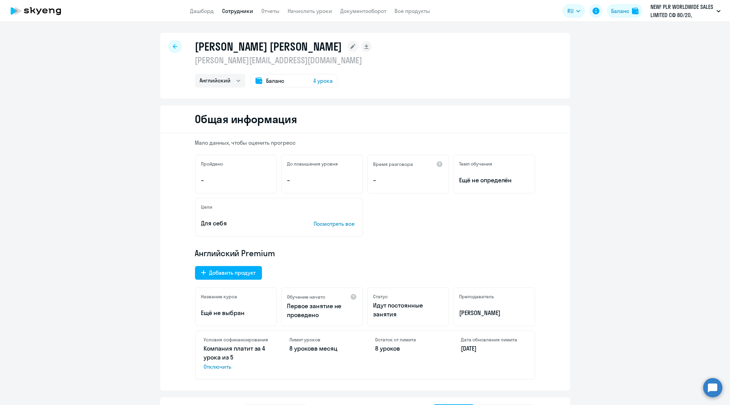
click at [356, 47] on icon at bounding box center [353, 46] width 5 height 5
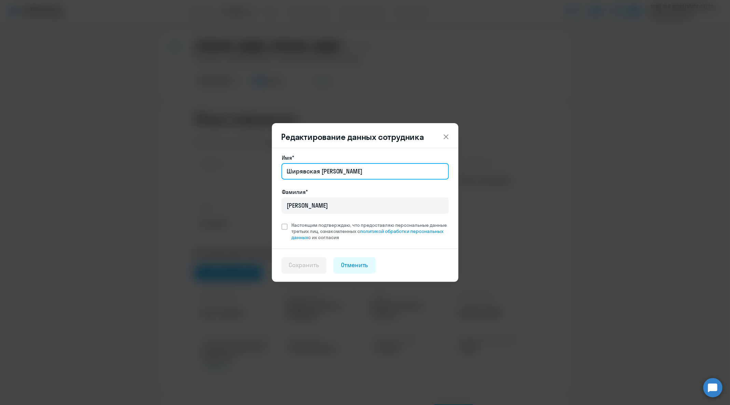
drag, startPoint x: 319, startPoint y: 172, endPoint x: 285, endPoint y: 169, distance: 34.0
click at [285, 169] on input "Ширявская [PERSON_NAME]" at bounding box center [365, 171] width 167 height 16
click at [358, 172] on input "Ширявская [PERSON_NAME]" at bounding box center [365, 171] width 167 height 16
drag, startPoint x: 319, startPoint y: 170, endPoint x: 271, endPoint y: 170, distance: 48.5
click at [271, 170] on div "Редактирование данных сотрудника Имя* [PERSON_NAME] [PERSON_NAME] [PERSON_NAME]…" at bounding box center [365, 202] width 331 height 191
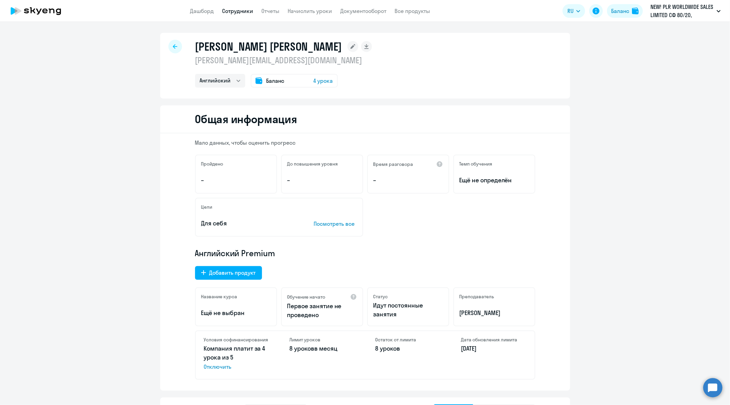
click at [356, 47] on icon at bounding box center [353, 46] width 5 height 5
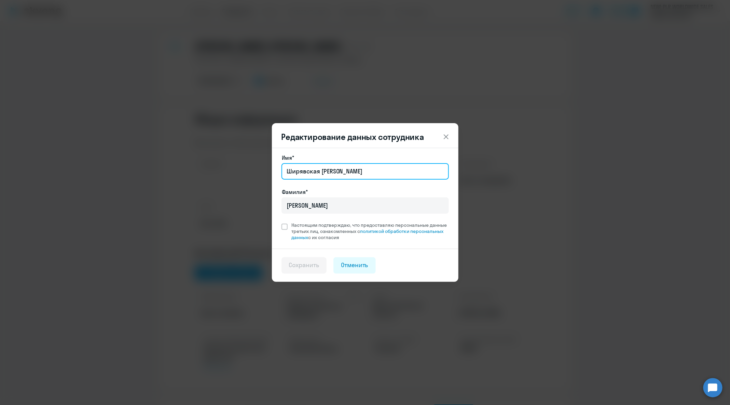
click at [350, 170] on input "Ширявская [PERSON_NAME]" at bounding box center [365, 171] width 167 height 16
paste input "([PERSON_NAME])"
type input "Ширявская ([PERSON_NAME])"
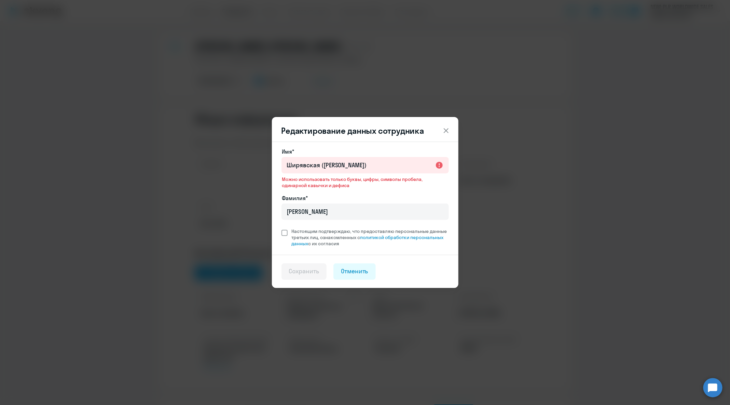
click at [292, 228] on span "Настоящим подтверждаю, что предоставляю персональные данные третьих лиц, ознако…" at bounding box center [370, 237] width 157 height 18
click at [282, 228] on input "Настоящим подтверждаю, что предоставляю персональные данные третьих лиц, ознако…" at bounding box center [281, 228] width 0 height 0
checkbox input "true"
click at [349, 271] on div "Отменить" at bounding box center [354, 271] width 27 height 9
